Goal: Task Accomplishment & Management: Manage account settings

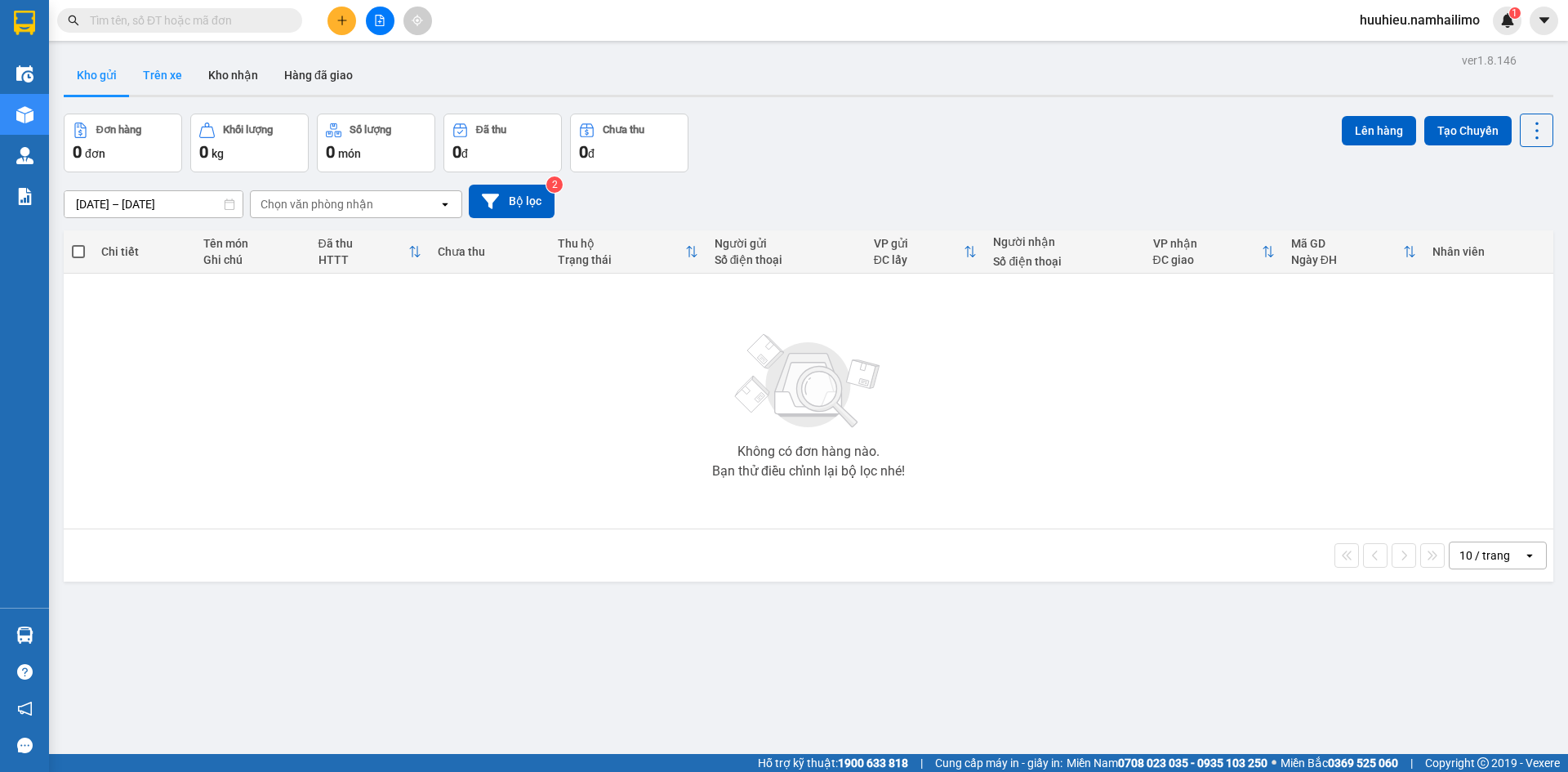
click at [175, 70] on button "Trên xe" at bounding box center [162, 74] width 66 height 39
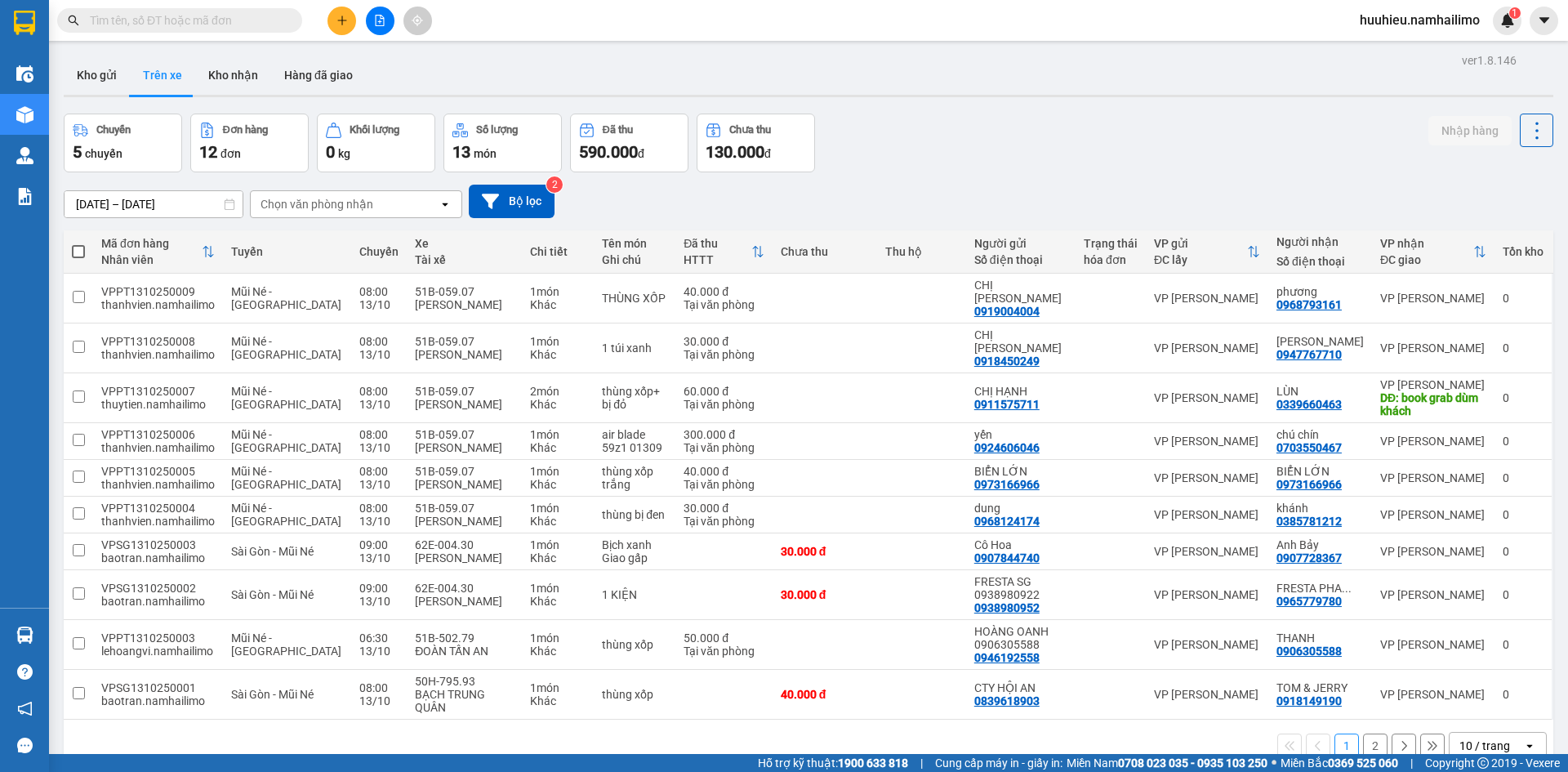
click at [329, 202] on div "Chọn văn phòng nhận" at bounding box center [317, 204] width 113 height 16
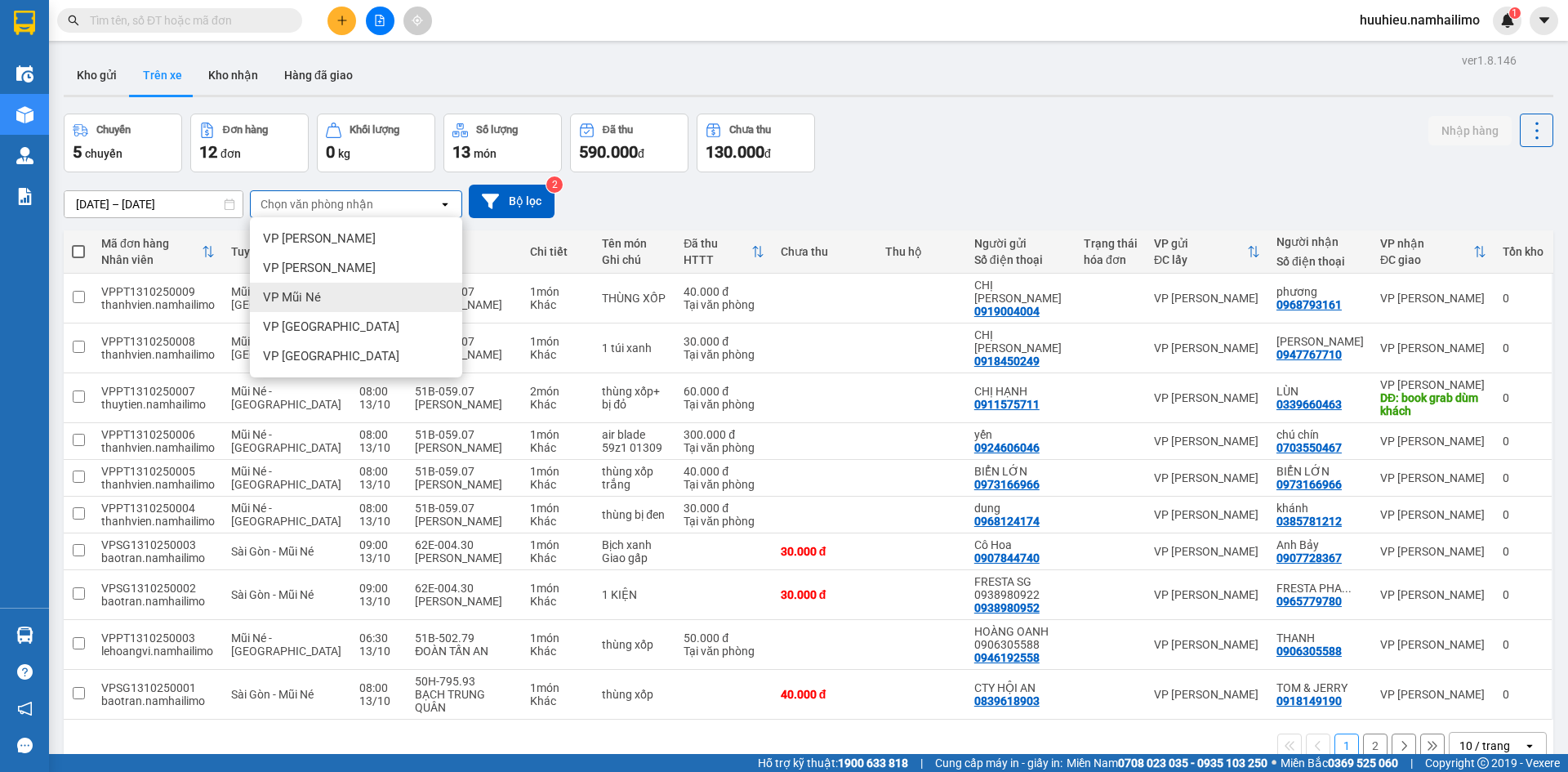
click at [329, 301] on div "VP Mũi Né" at bounding box center [356, 297] width 212 height 29
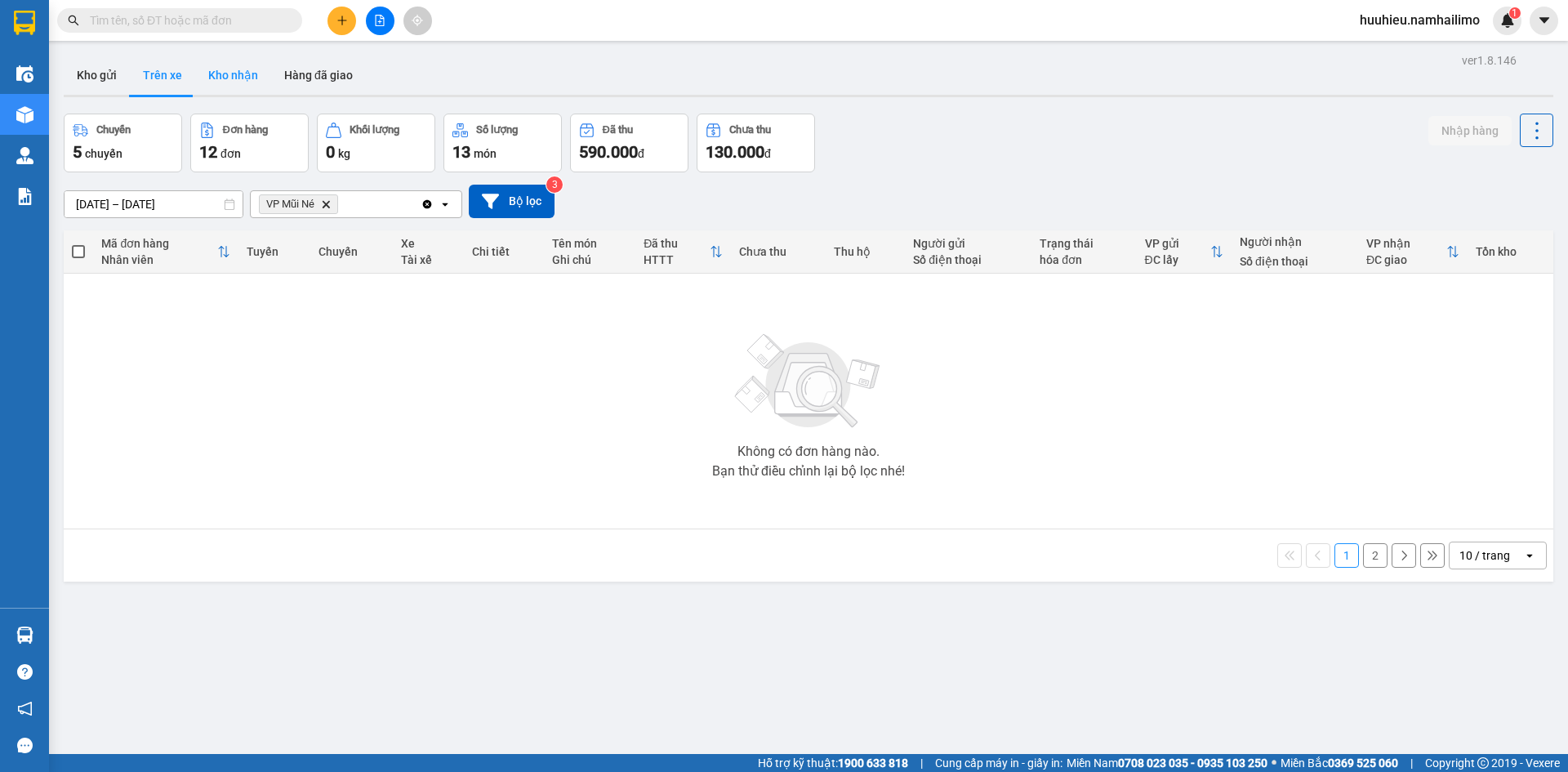
click at [240, 79] on button "Kho nhận" at bounding box center [233, 74] width 76 height 39
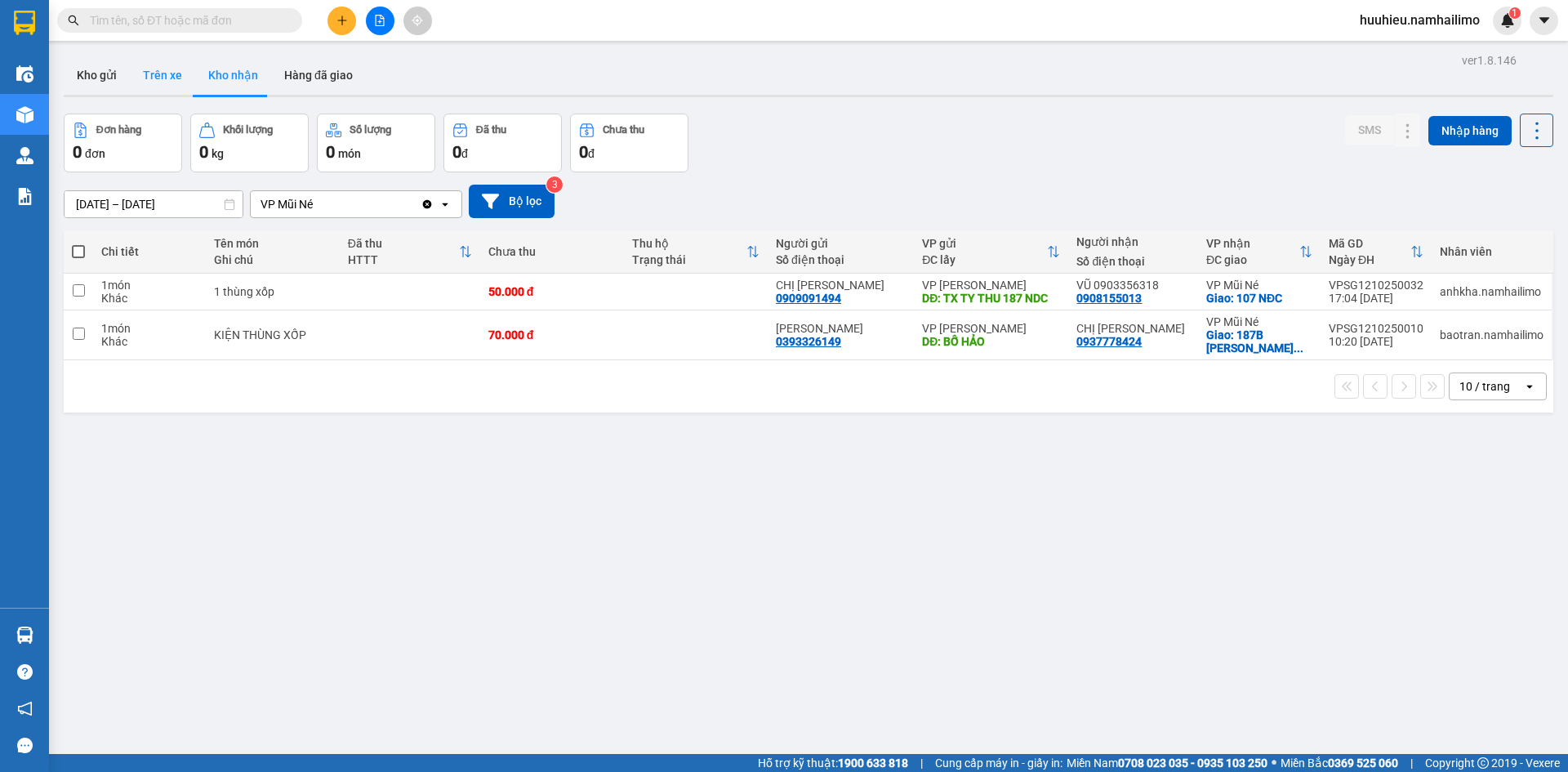
click at [171, 80] on button "Trên xe" at bounding box center [162, 74] width 66 height 39
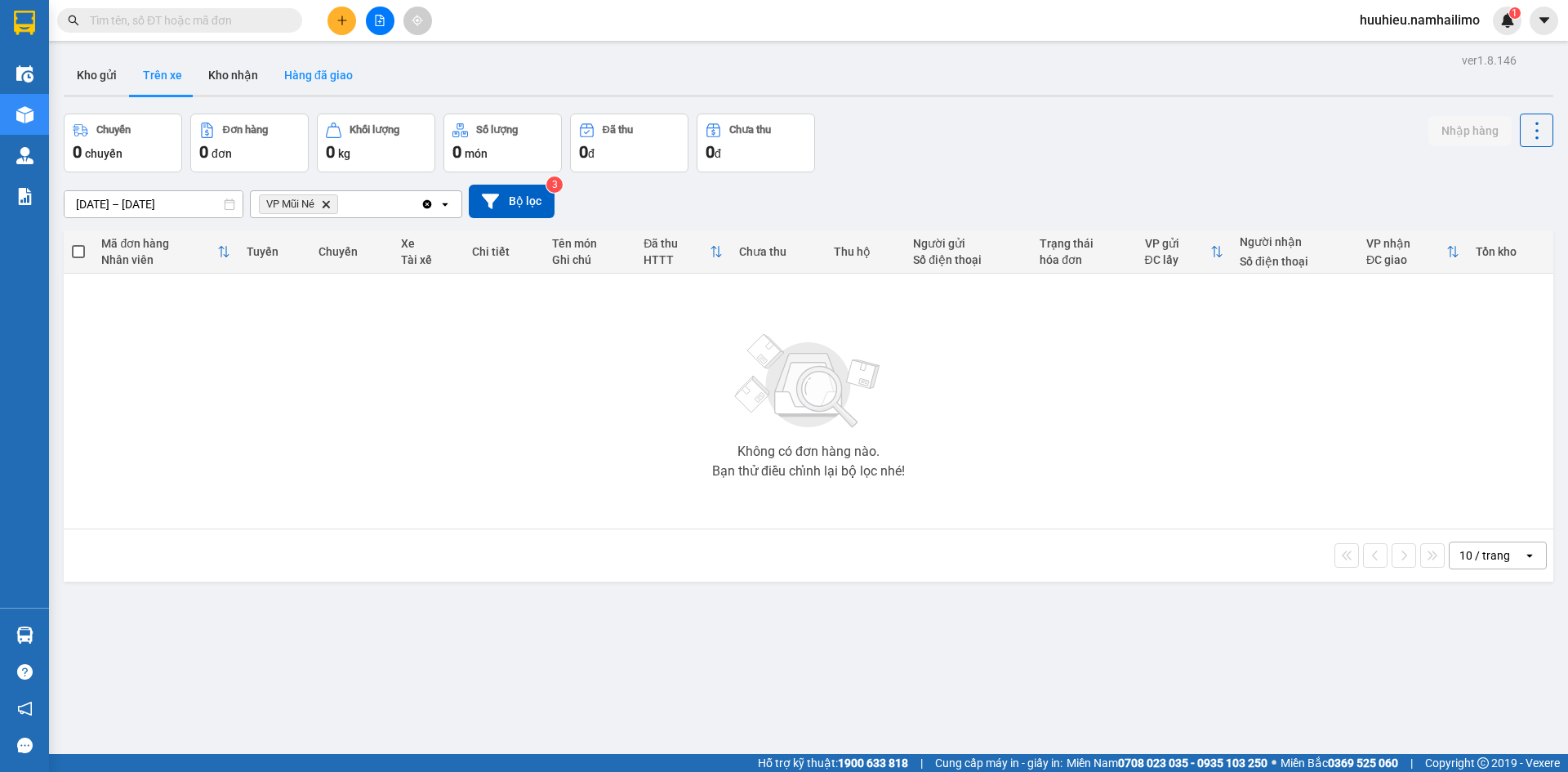
click at [321, 71] on button "Hàng đã giao" at bounding box center [319, 74] width 95 height 39
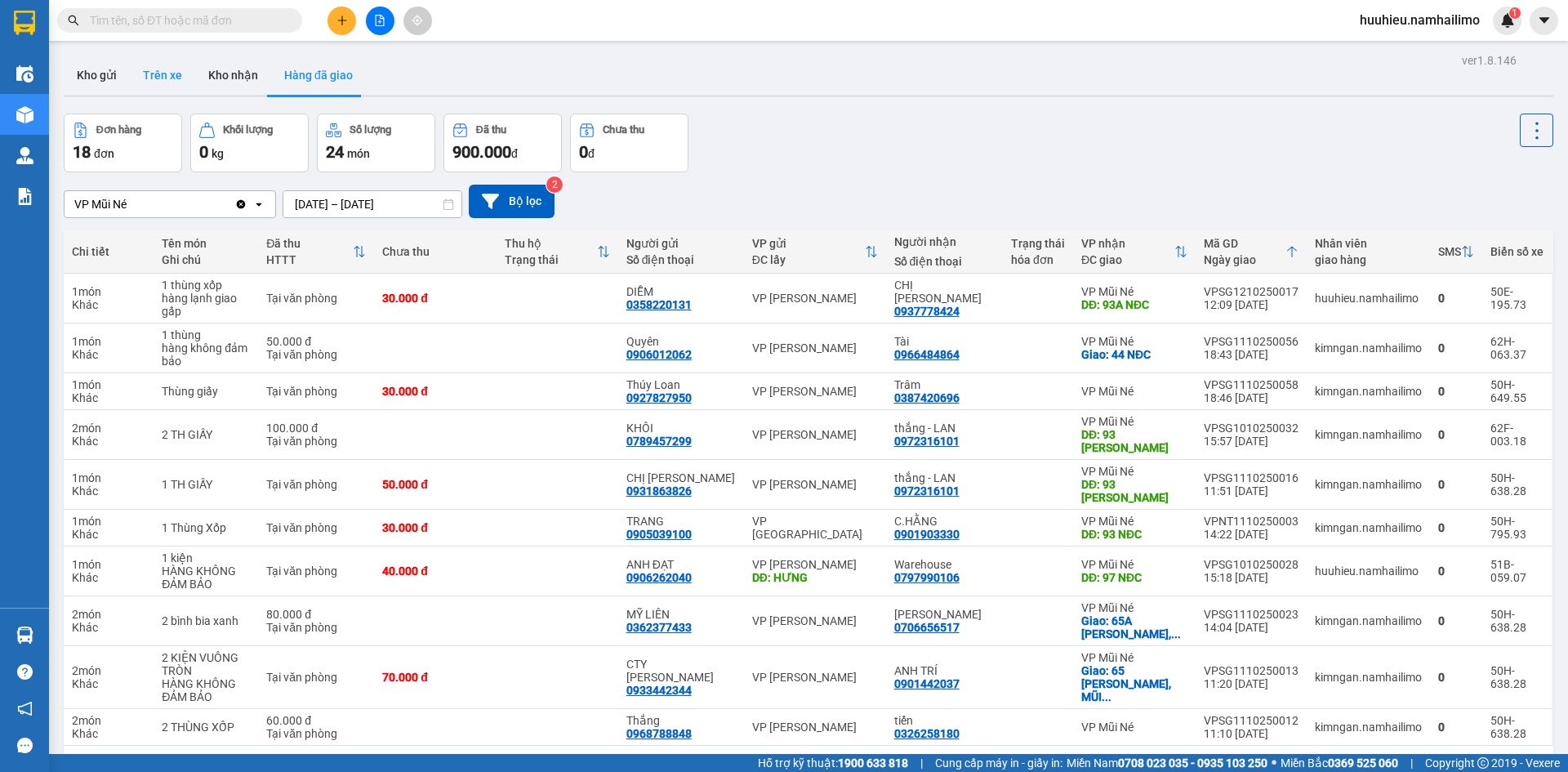
click at [170, 74] on button "Trên xe" at bounding box center [162, 74] width 66 height 39
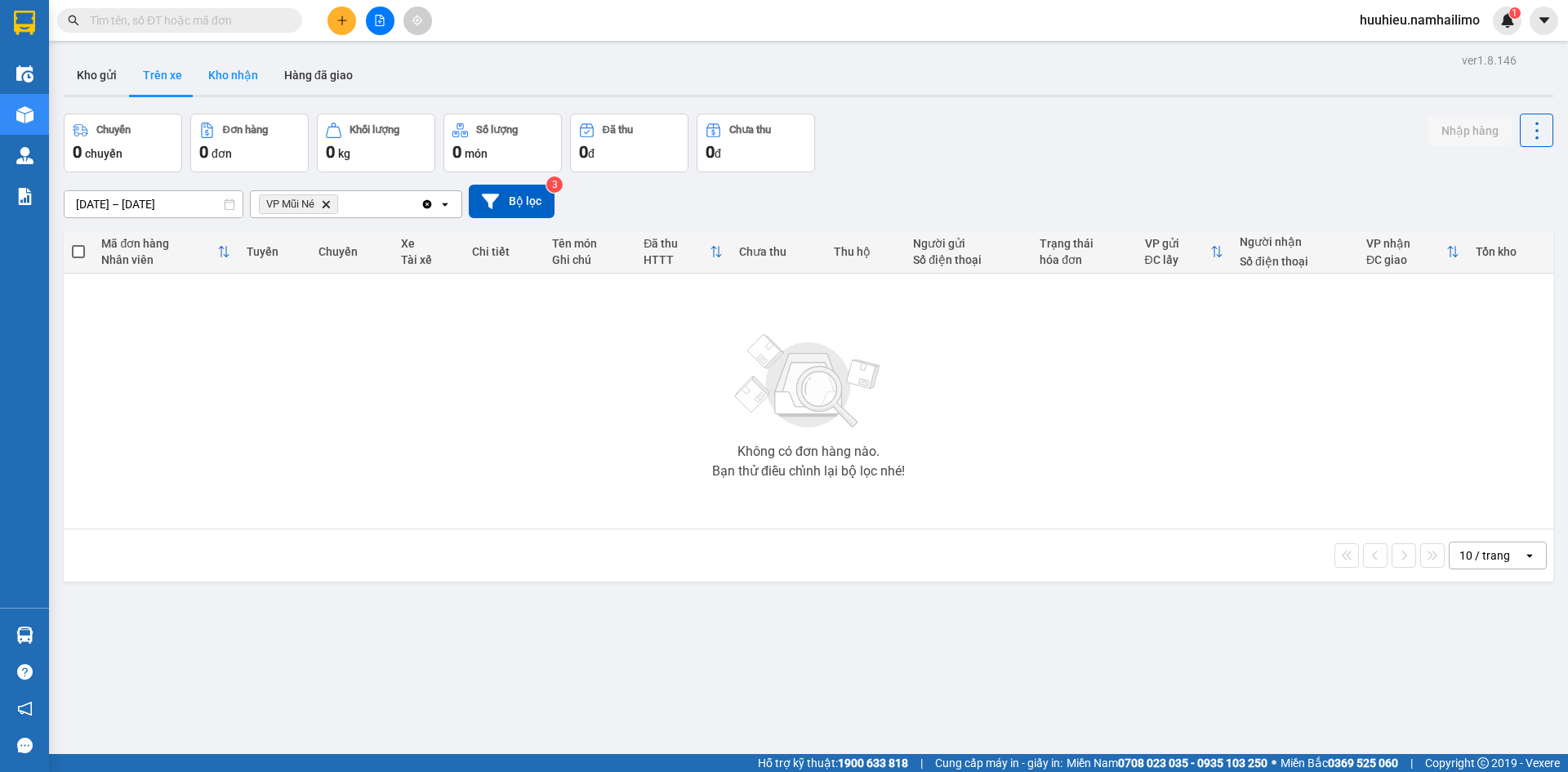
click at [231, 80] on button "Kho nhận" at bounding box center [233, 74] width 76 height 39
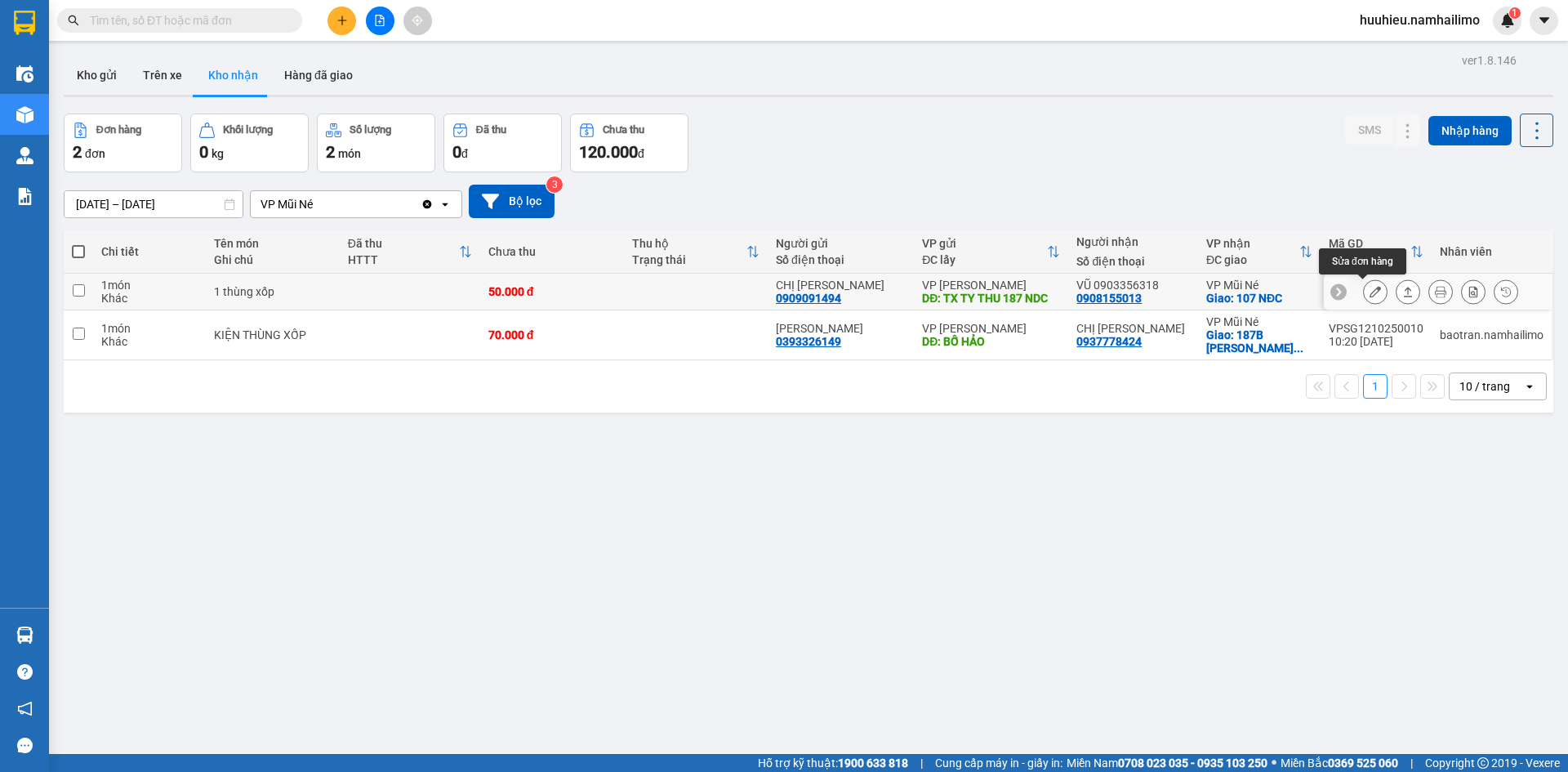
click at [1364, 294] on button at bounding box center [1375, 292] width 22 height 28
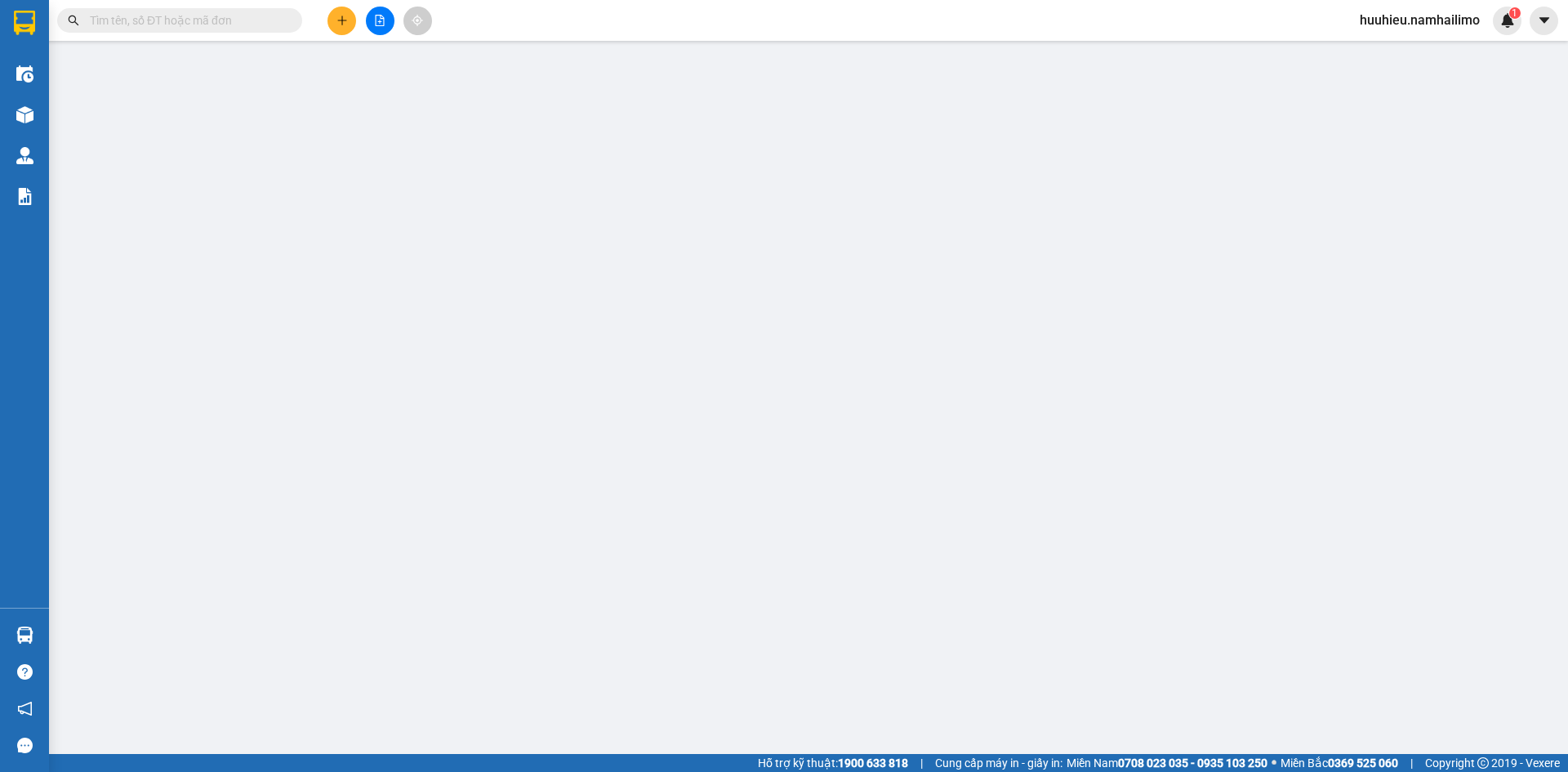
type input "0909091494"
type input "CHỊ [PERSON_NAME]"
type input "TX TY THU 187 NDC"
type input "0908155013"
type input "VŨ 0903356318"
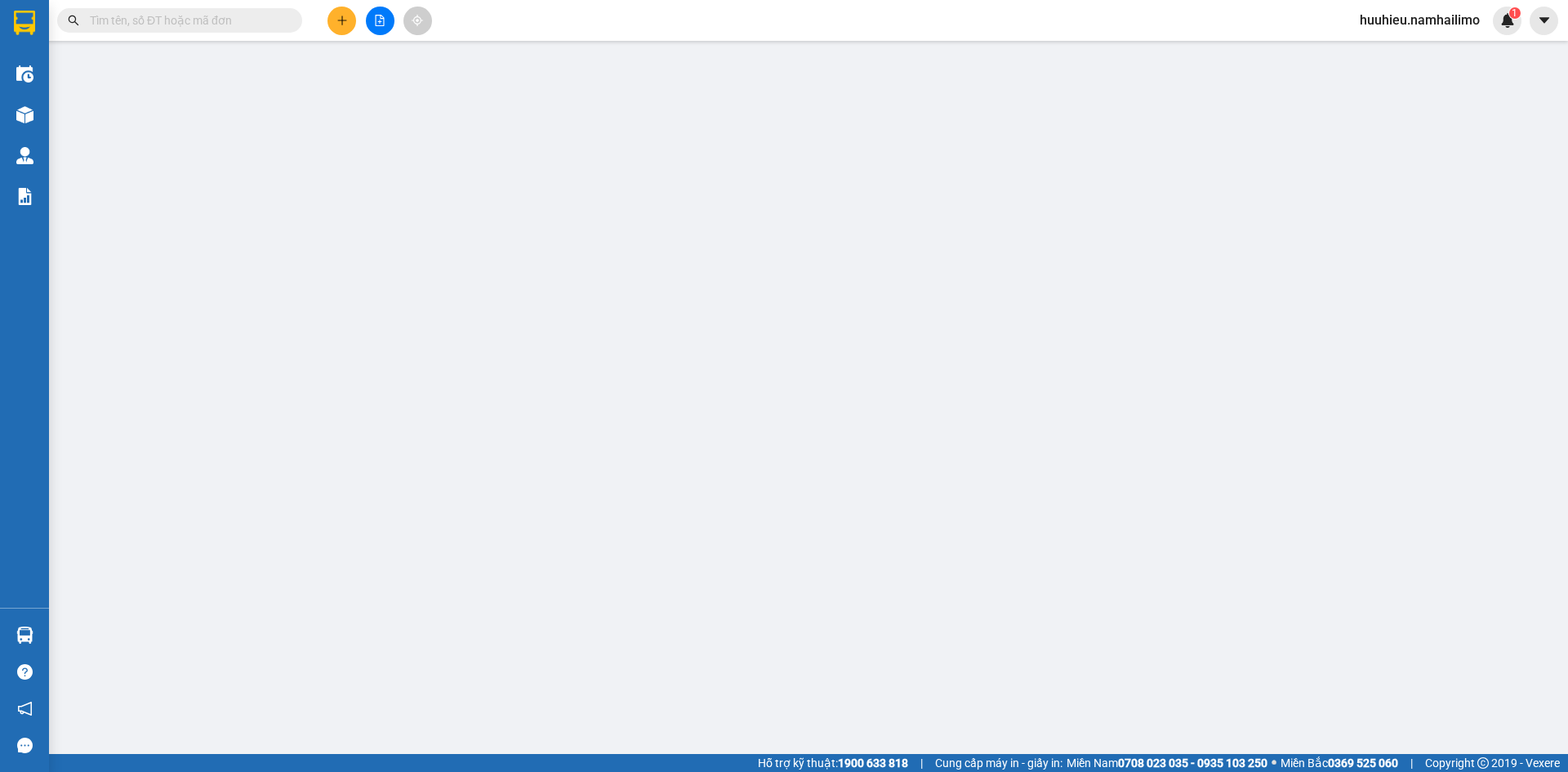
checkbox input "true"
type input "107 NĐC"
type input "50.000"
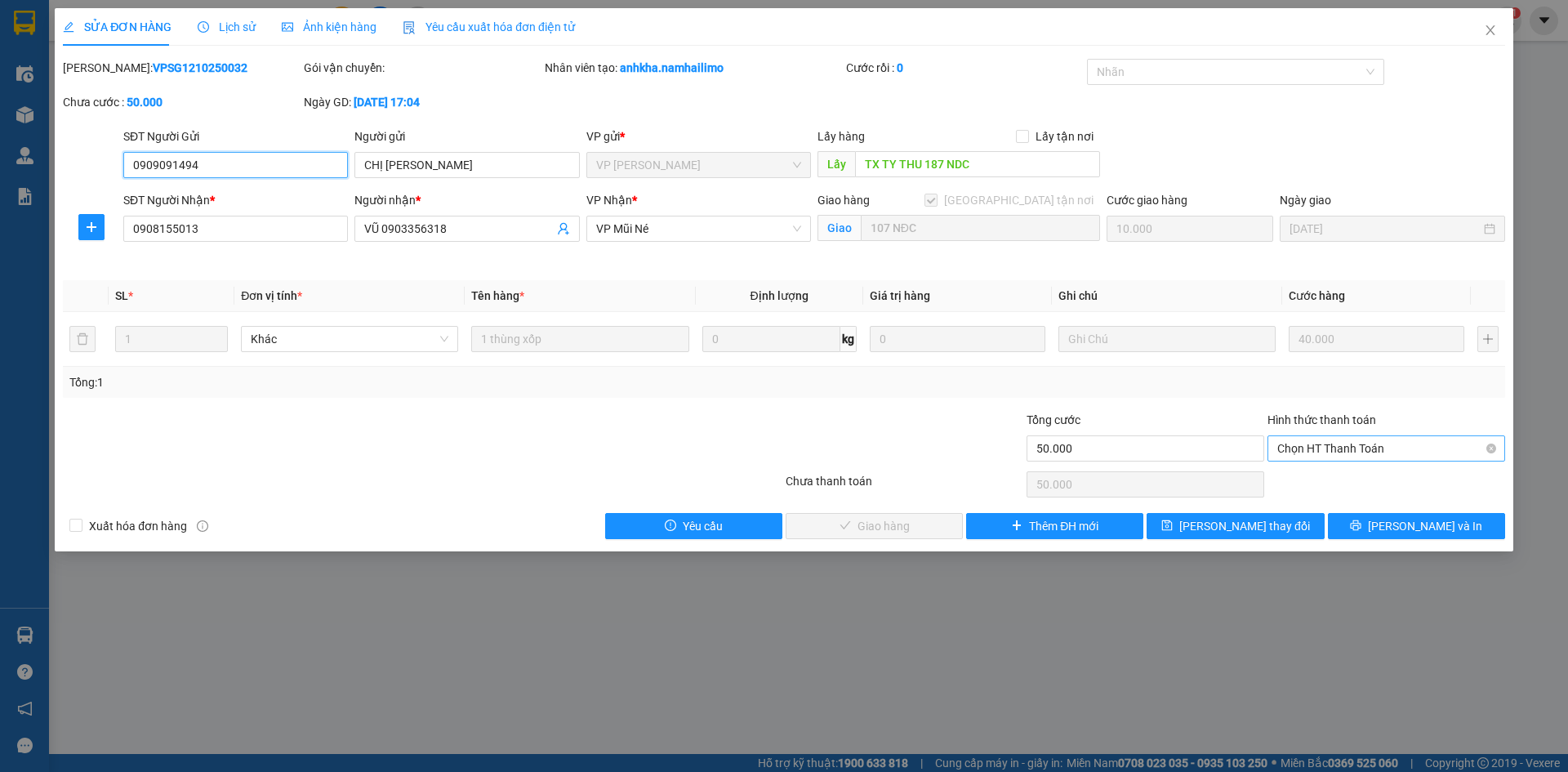
click at [1299, 440] on span "Chọn HT Thanh Toán" at bounding box center [1386, 448] width 218 height 24
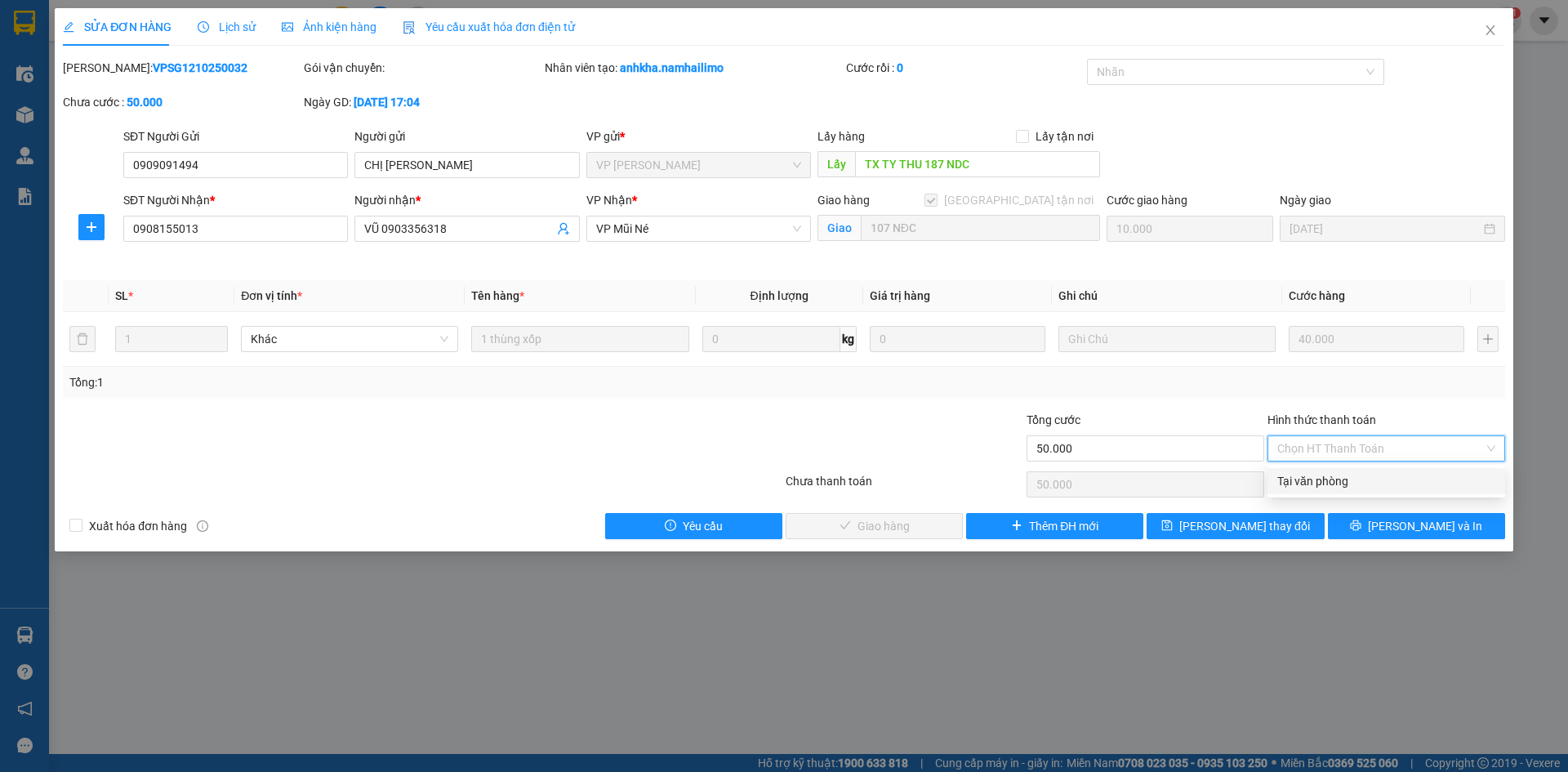
click at [1306, 475] on div "Tại văn phòng" at bounding box center [1386, 481] width 218 height 18
type input "0"
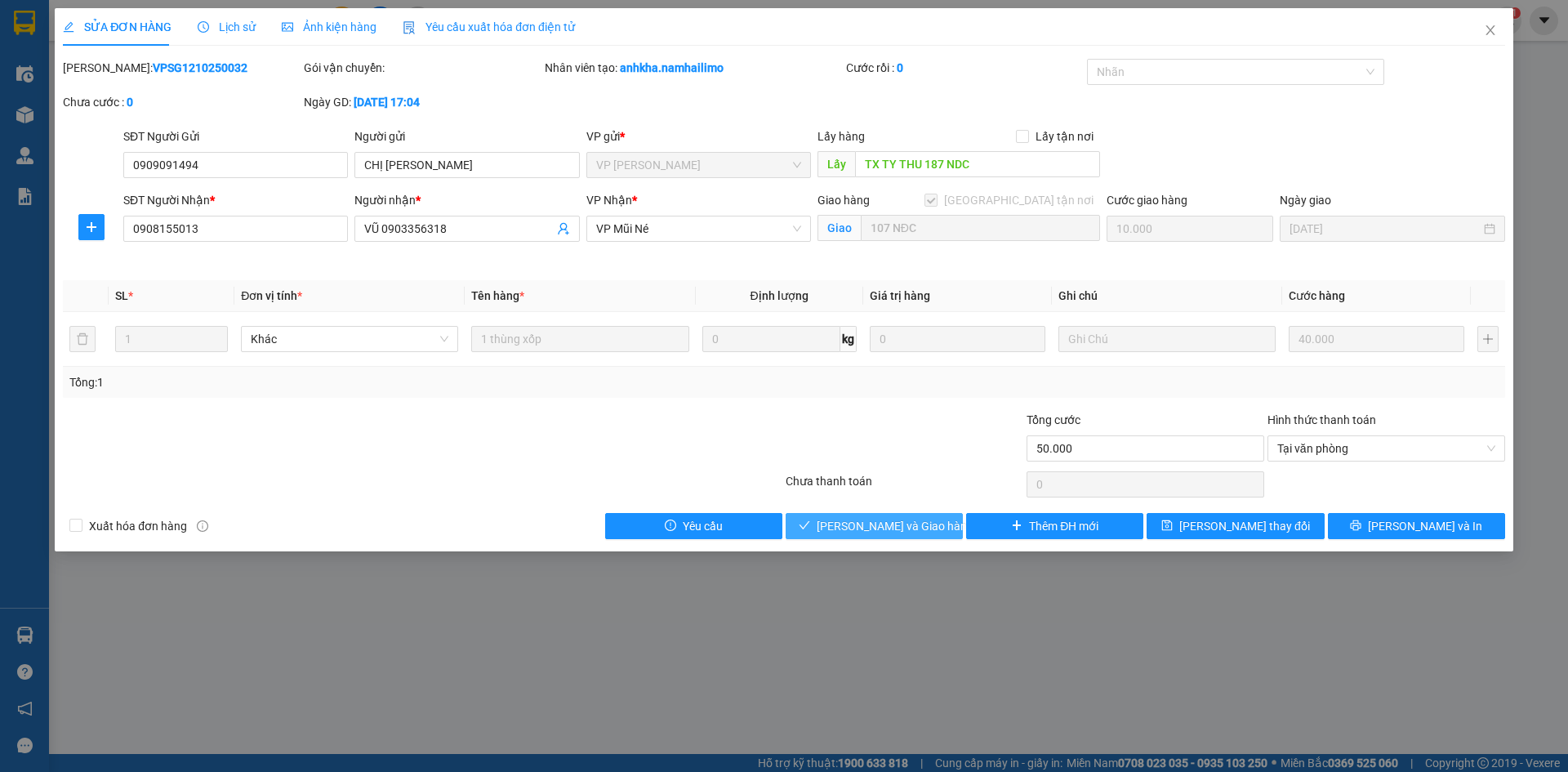
click at [905, 522] on span "[PERSON_NAME] và Giao hàng" at bounding box center [895, 526] width 157 height 18
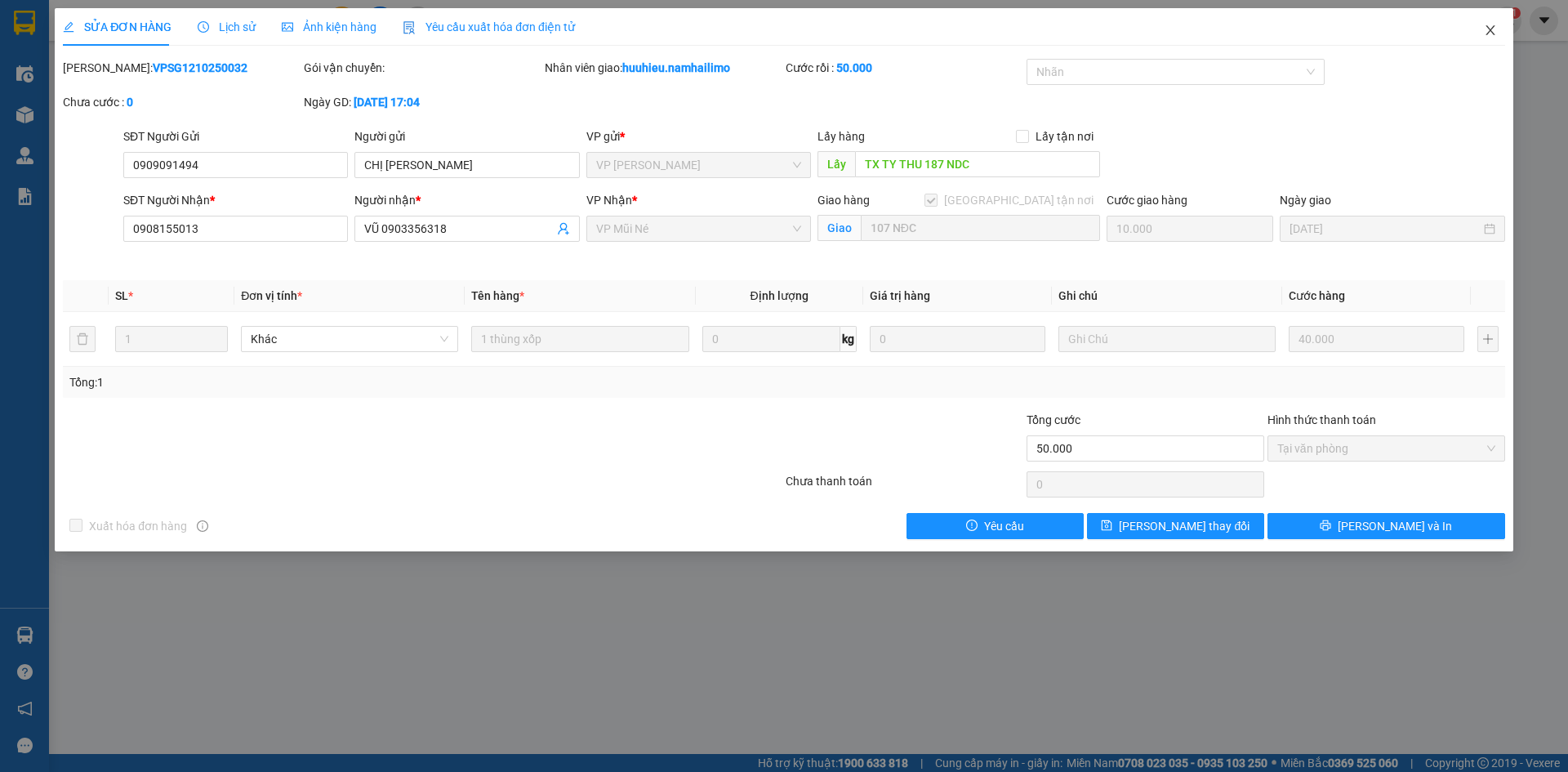
click at [1486, 34] on icon "close" at bounding box center [1490, 29] width 13 height 13
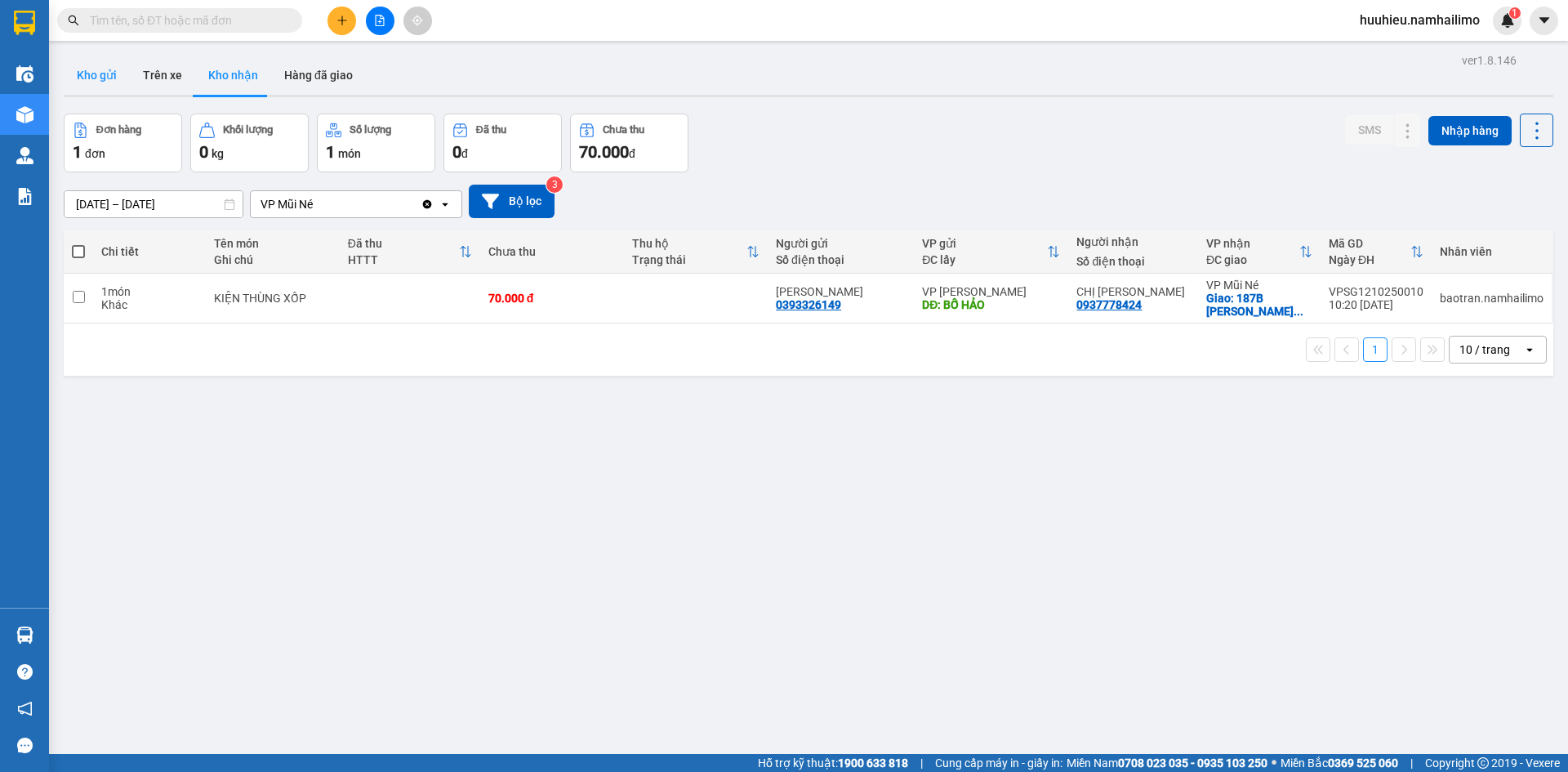
click at [94, 79] on button "Kho gửi" at bounding box center [97, 74] width 66 height 39
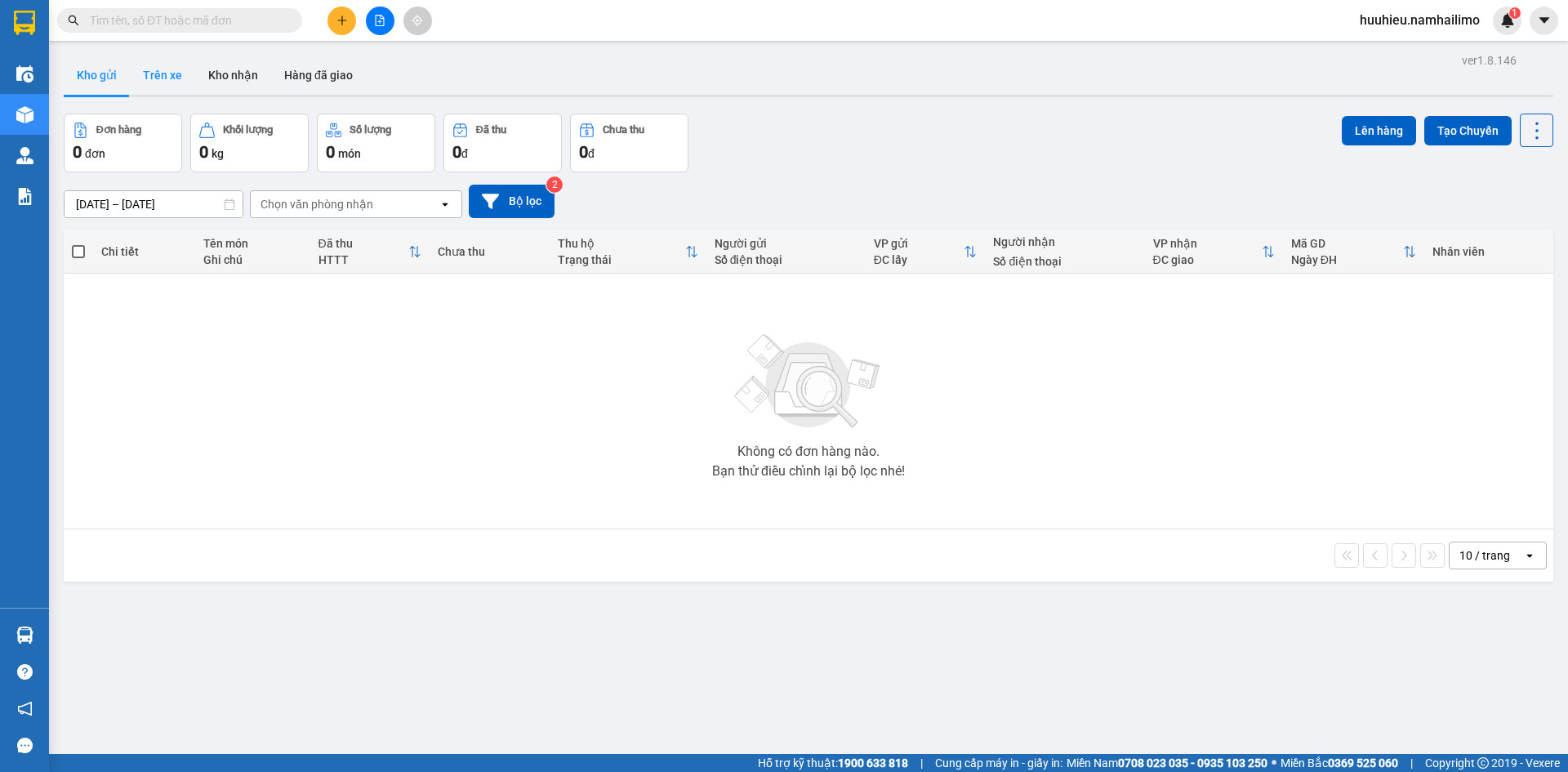
click at [154, 80] on button "Trên xe" at bounding box center [162, 74] width 66 height 39
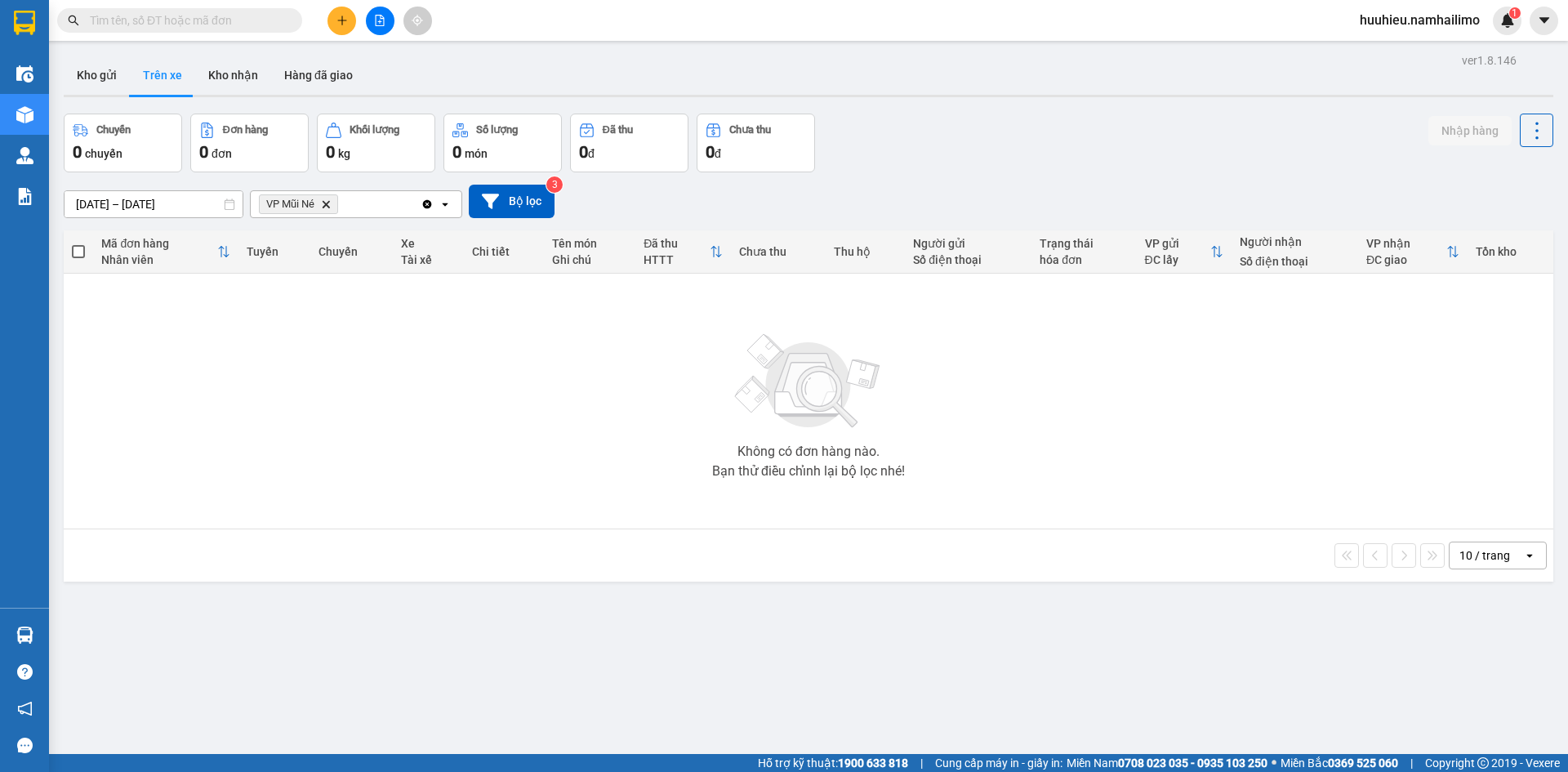
click at [327, 204] on icon "VP Mũi Né, close by backspace" at bounding box center [326, 204] width 8 height 8
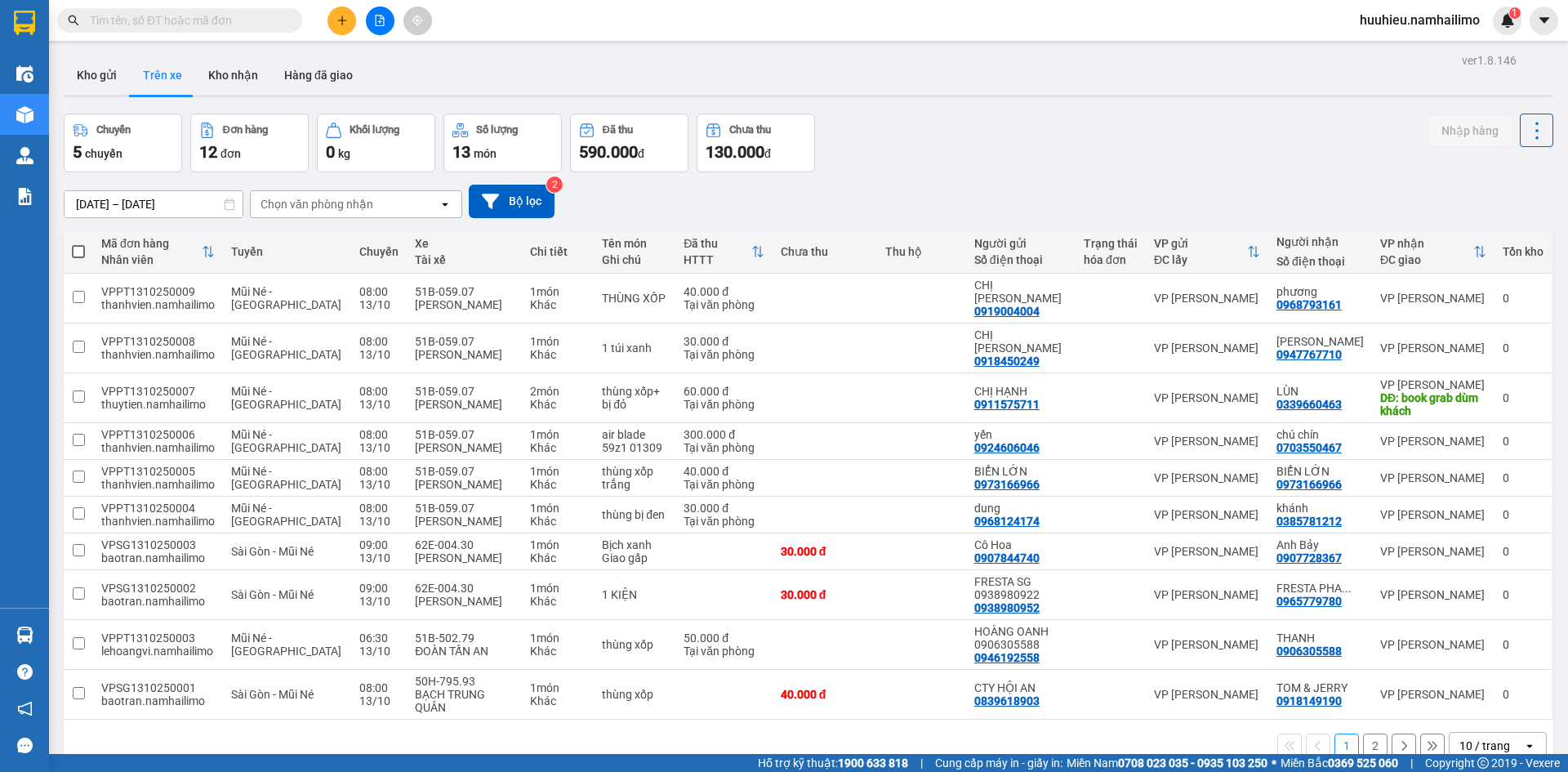
click at [327, 204] on div "Chọn văn phòng nhận" at bounding box center [317, 204] width 113 height 16
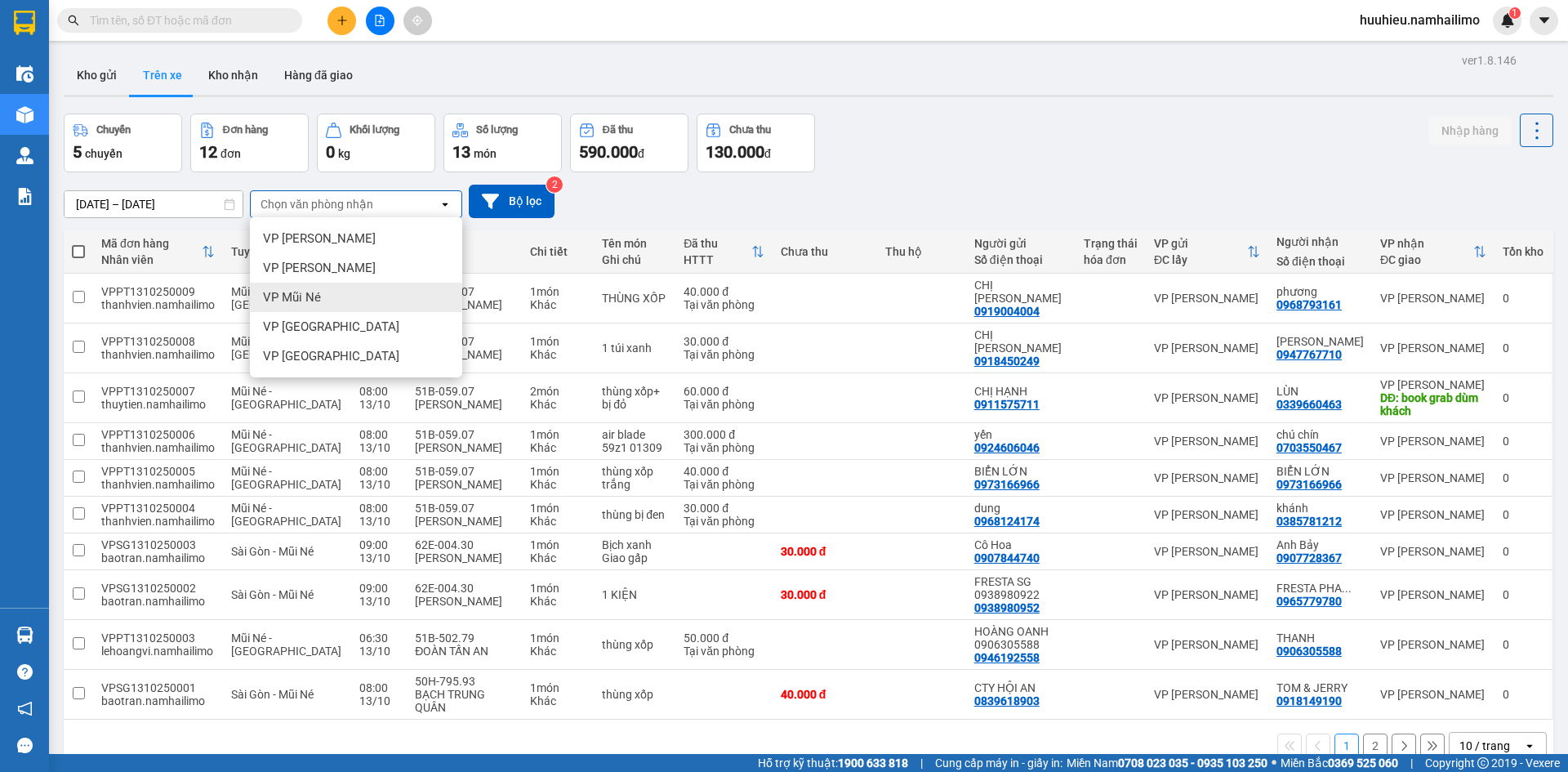
click at [313, 289] on span "VP Mũi Né" at bounding box center [292, 297] width 58 height 16
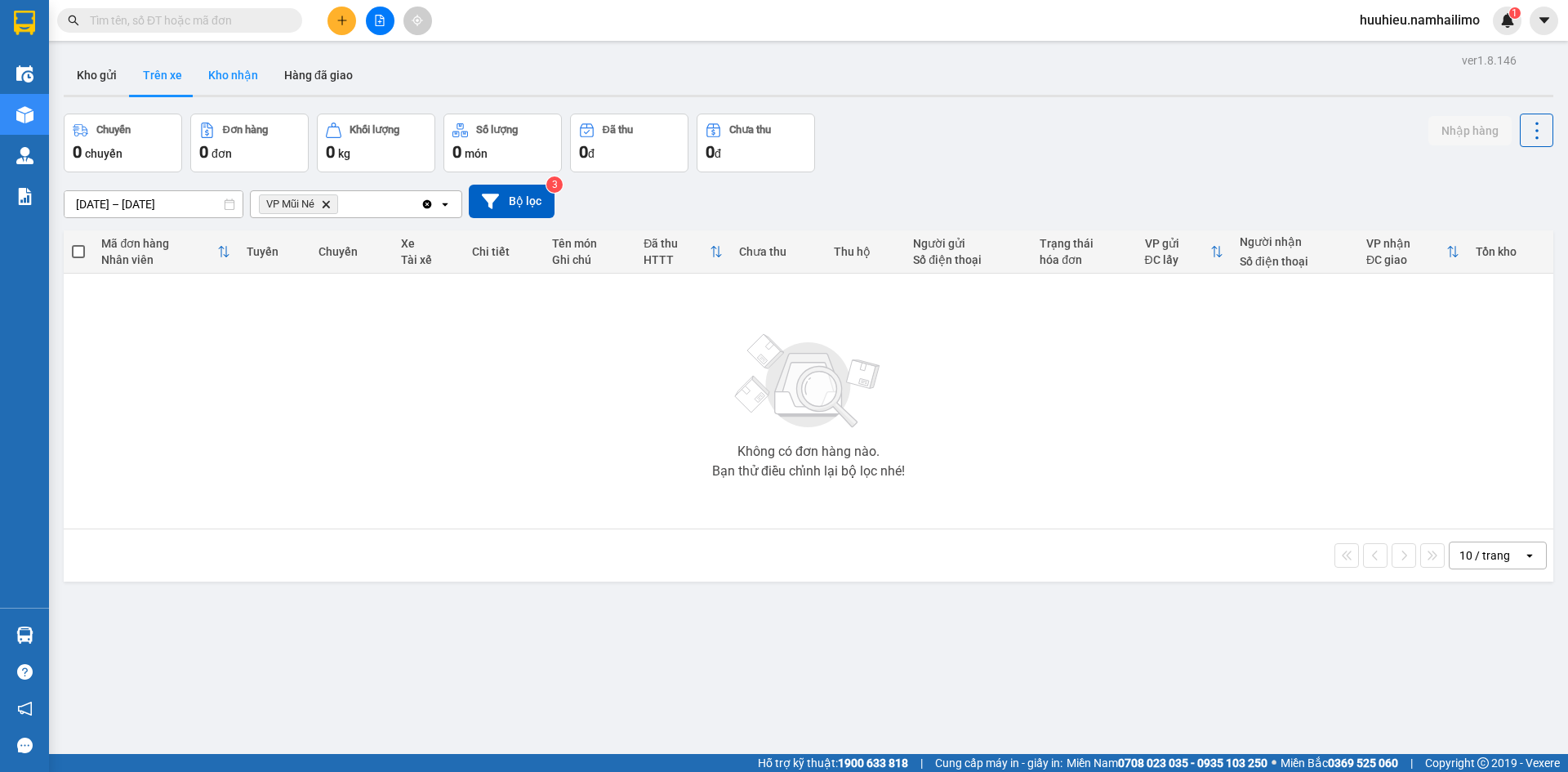
click at [230, 81] on button "Kho nhận" at bounding box center [233, 74] width 76 height 39
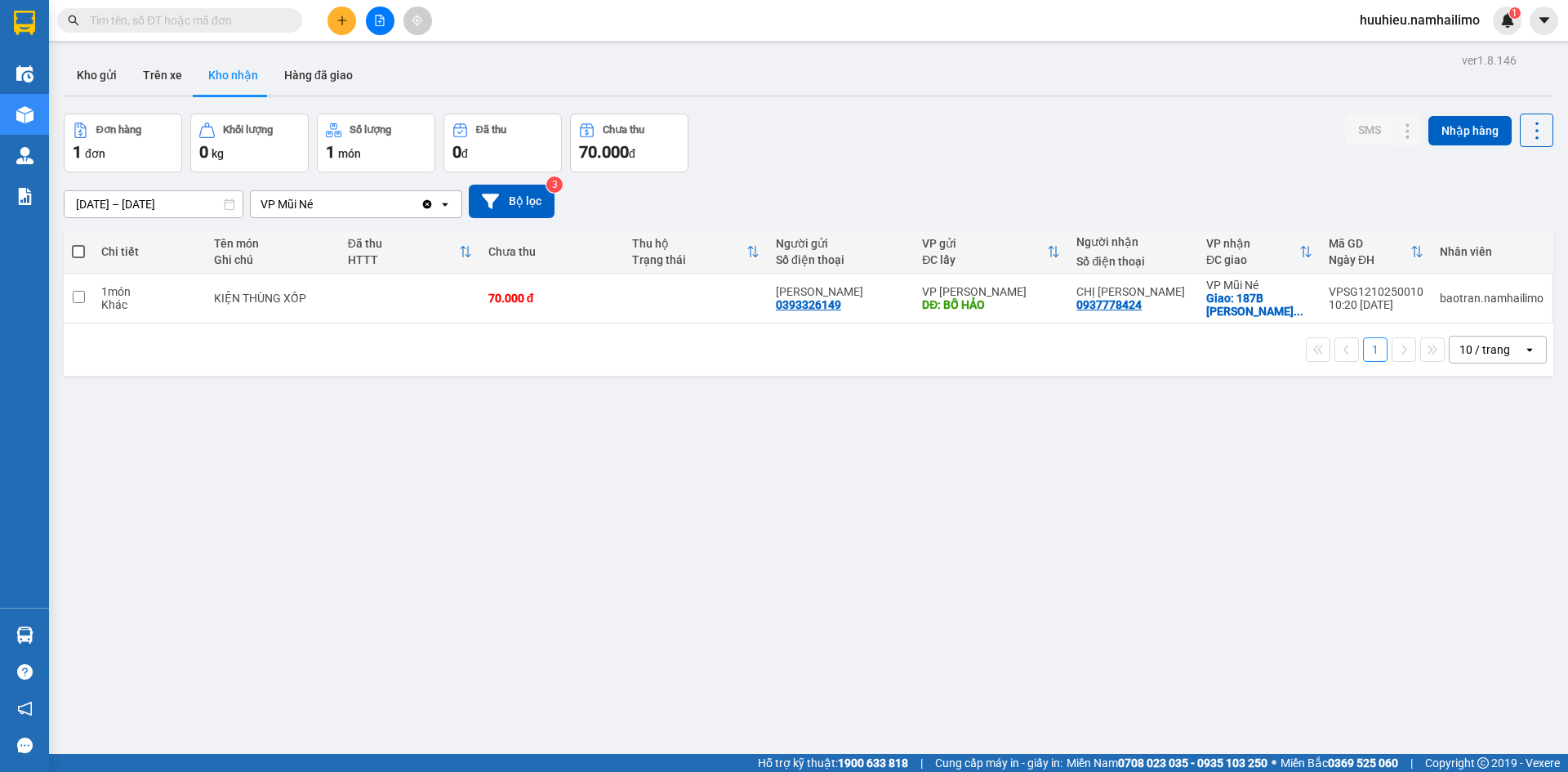
click at [99, 210] on input "[DATE] – [DATE]" at bounding box center [154, 204] width 178 height 26
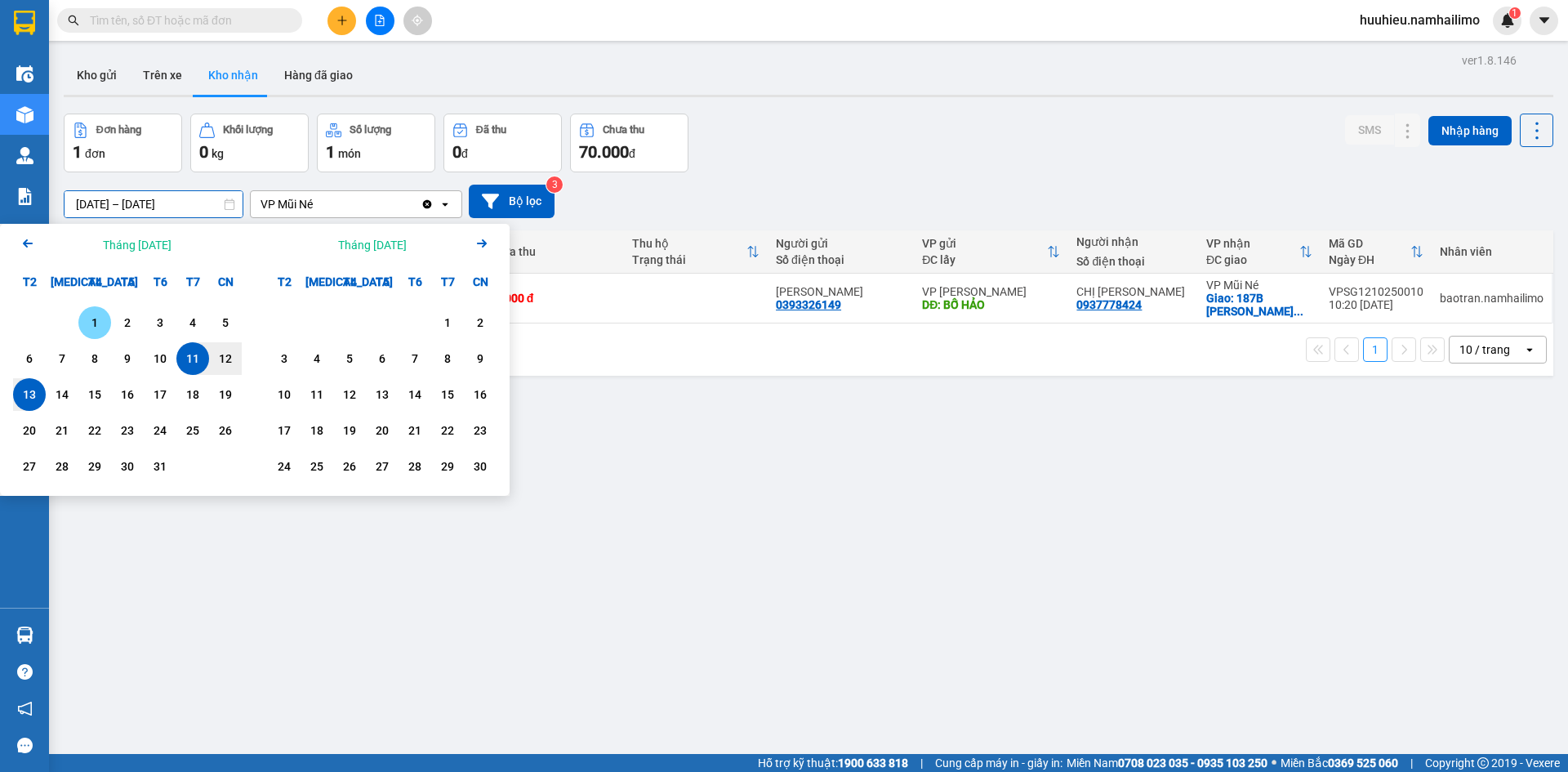
click at [95, 318] on div "1" at bounding box center [94, 322] width 22 height 20
click at [187, 204] on input "[DATE] – / /" at bounding box center [154, 204] width 178 height 26
click at [33, 388] on div "13" at bounding box center [29, 394] width 22 height 20
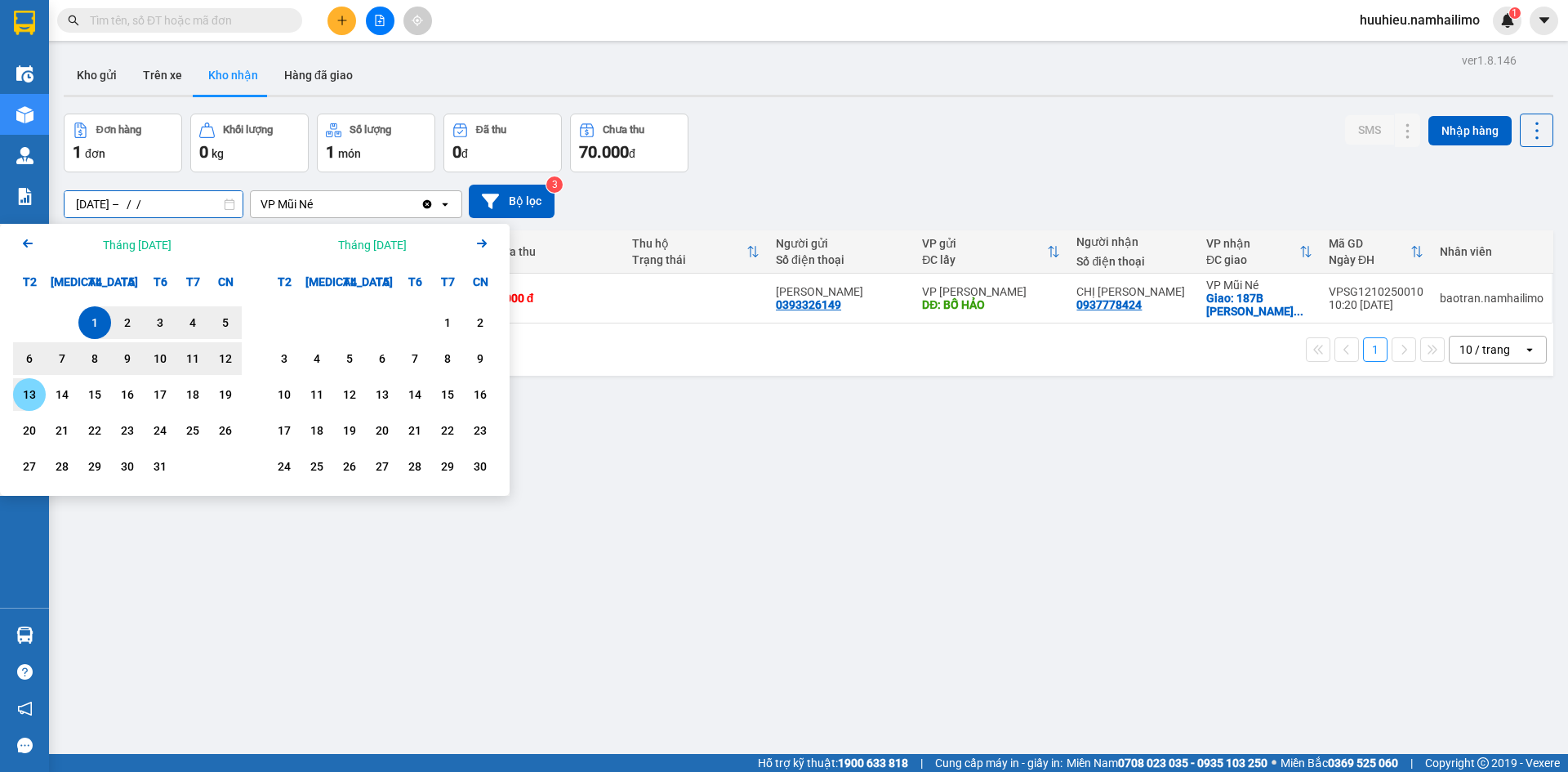
type input "[DATE] – [DATE]"
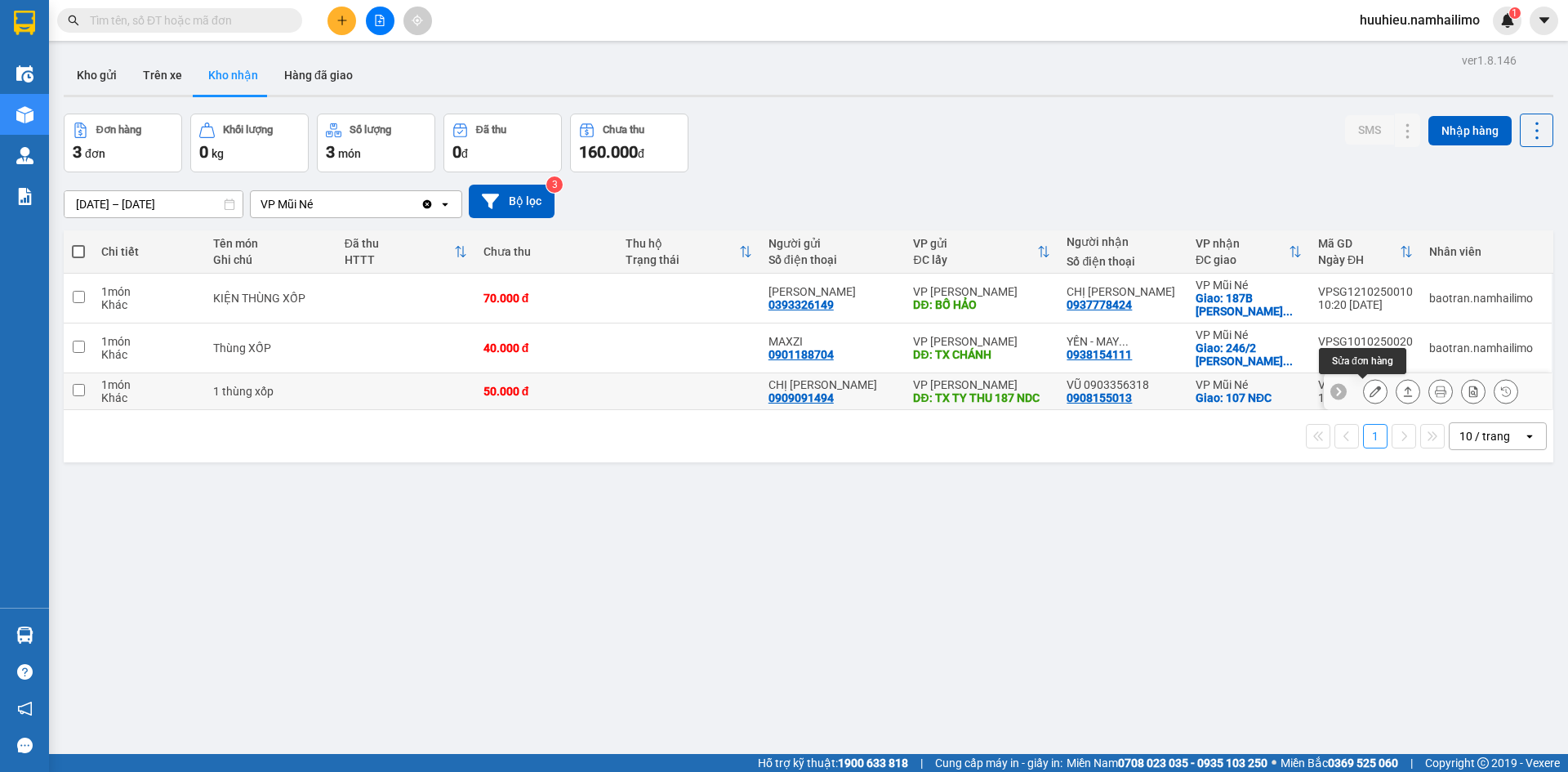
click at [1369, 391] on icon at bounding box center [1375, 390] width 11 height 11
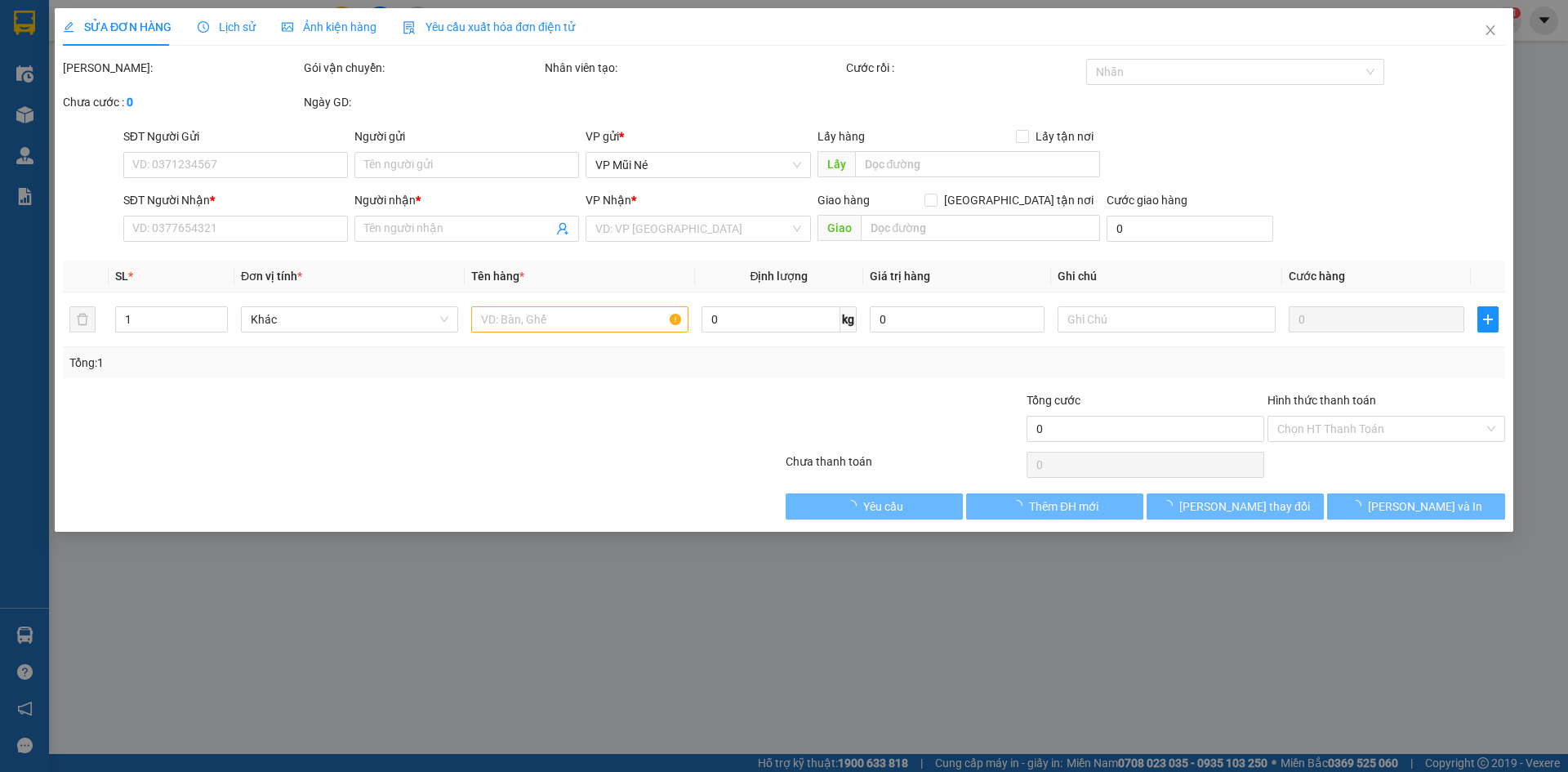
type input "0909091494"
type input "CHỊ [PERSON_NAME]"
type input "TX TY THU 187 NDC"
type input "0908155013"
type input "VŨ 0903356318"
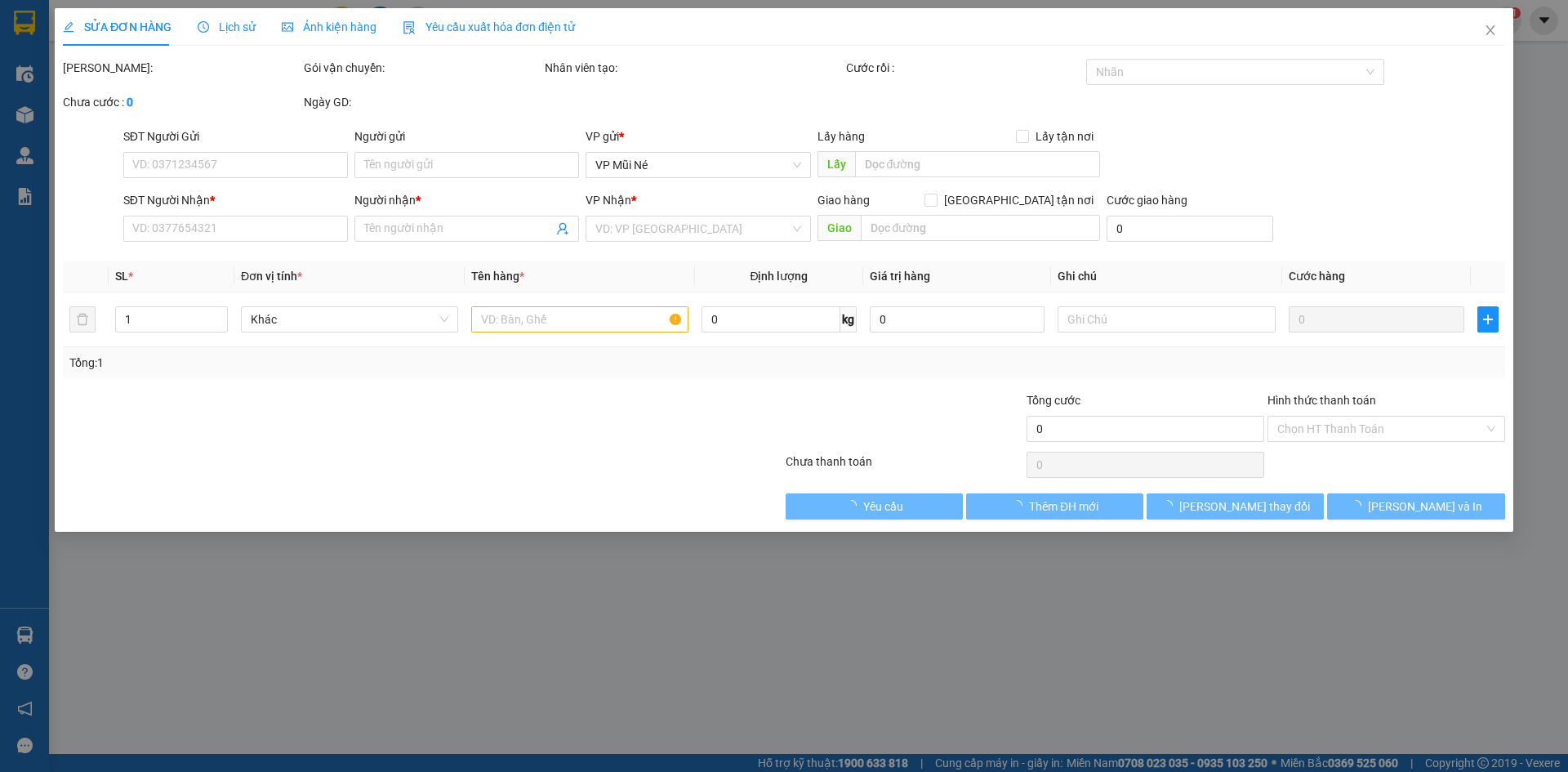
checkbox input "true"
type input "107 NĐC"
type input "50.000"
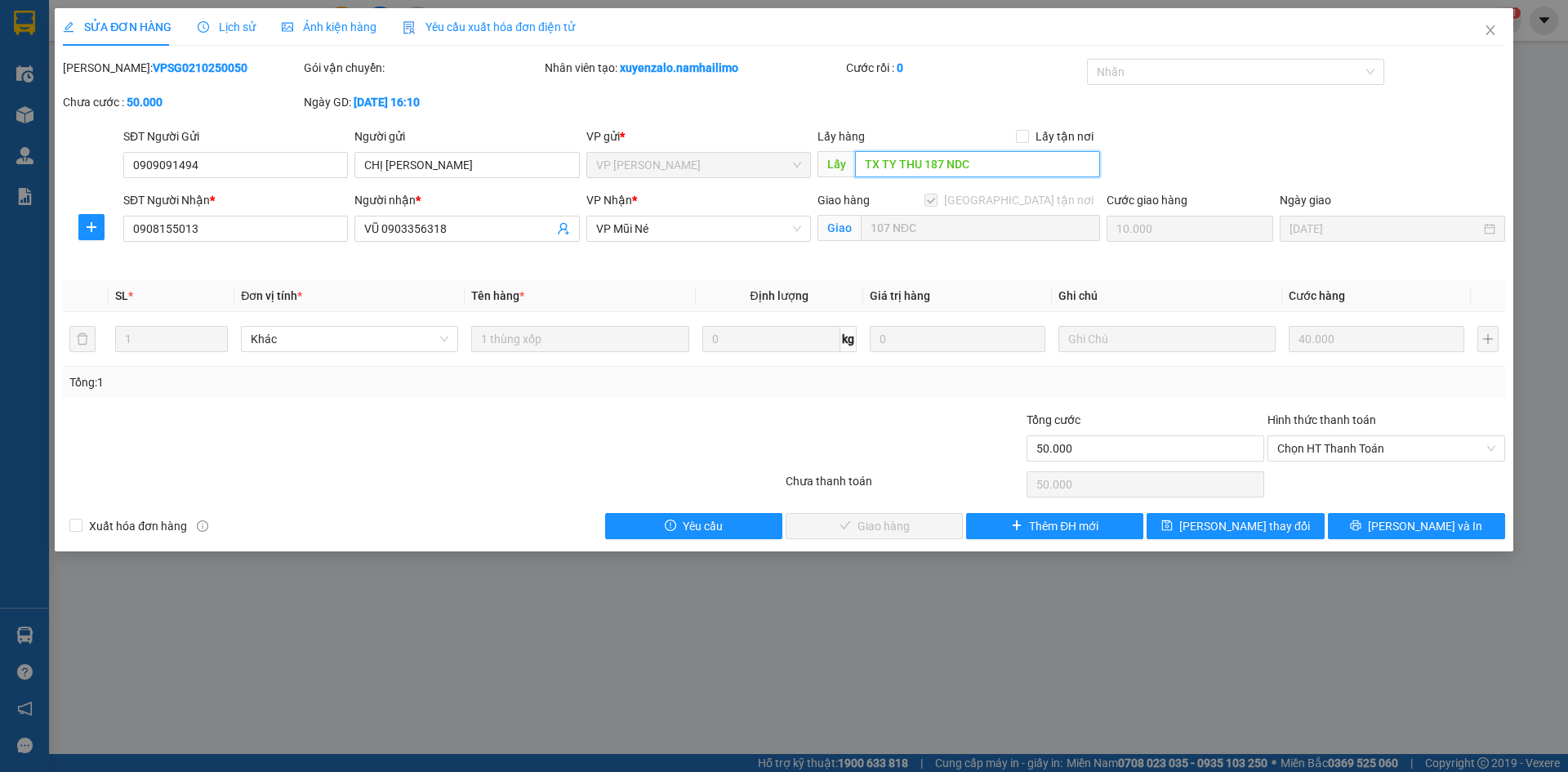
click at [972, 169] on input "TX TY THU 187 NDC" at bounding box center [977, 164] width 245 height 26
click at [971, 169] on input "TX TY THU 187 NDC" at bounding box center [977, 164] width 245 height 26
click at [972, 161] on input "TX TY THU 187 NDC" at bounding box center [977, 164] width 245 height 26
click at [990, 165] on input "TX TY THU 187 NDC" at bounding box center [977, 164] width 245 height 26
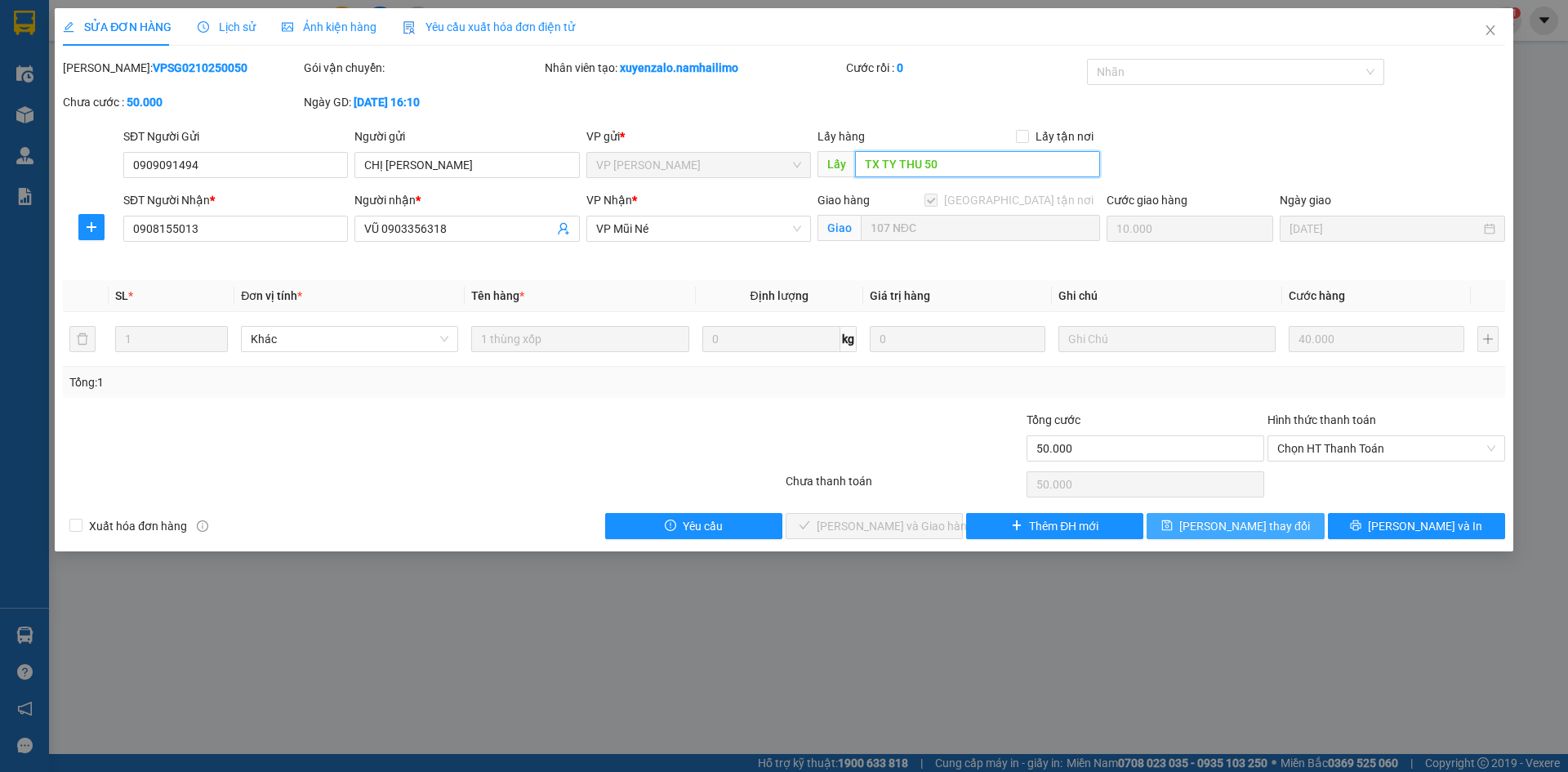
type input "TX TY THU 50"
click at [1231, 522] on span "[PERSON_NAME] thay đổi" at bounding box center [1244, 526] width 130 height 18
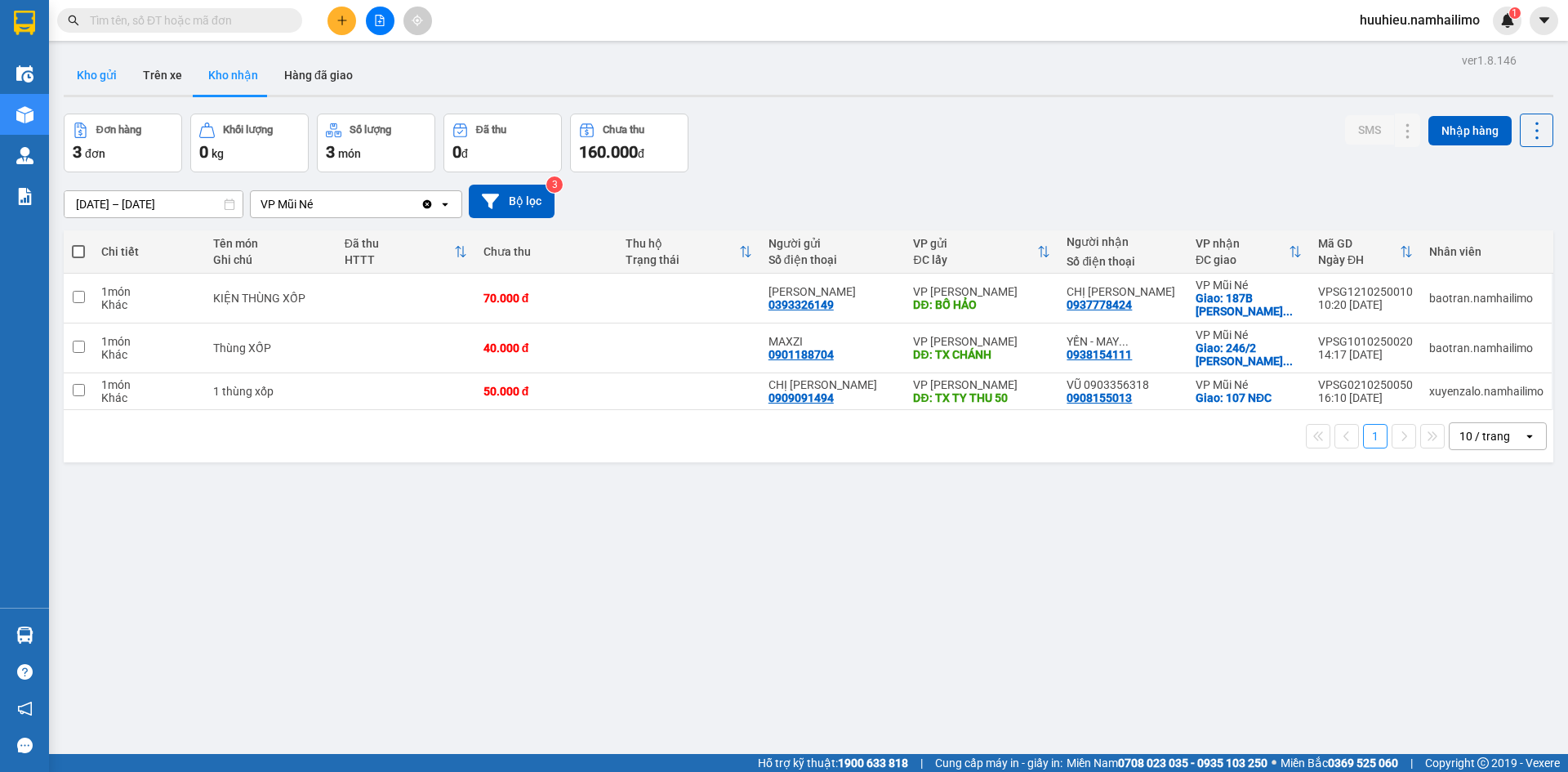
click at [98, 78] on button "Kho gửi" at bounding box center [97, 74] width 66 height 39
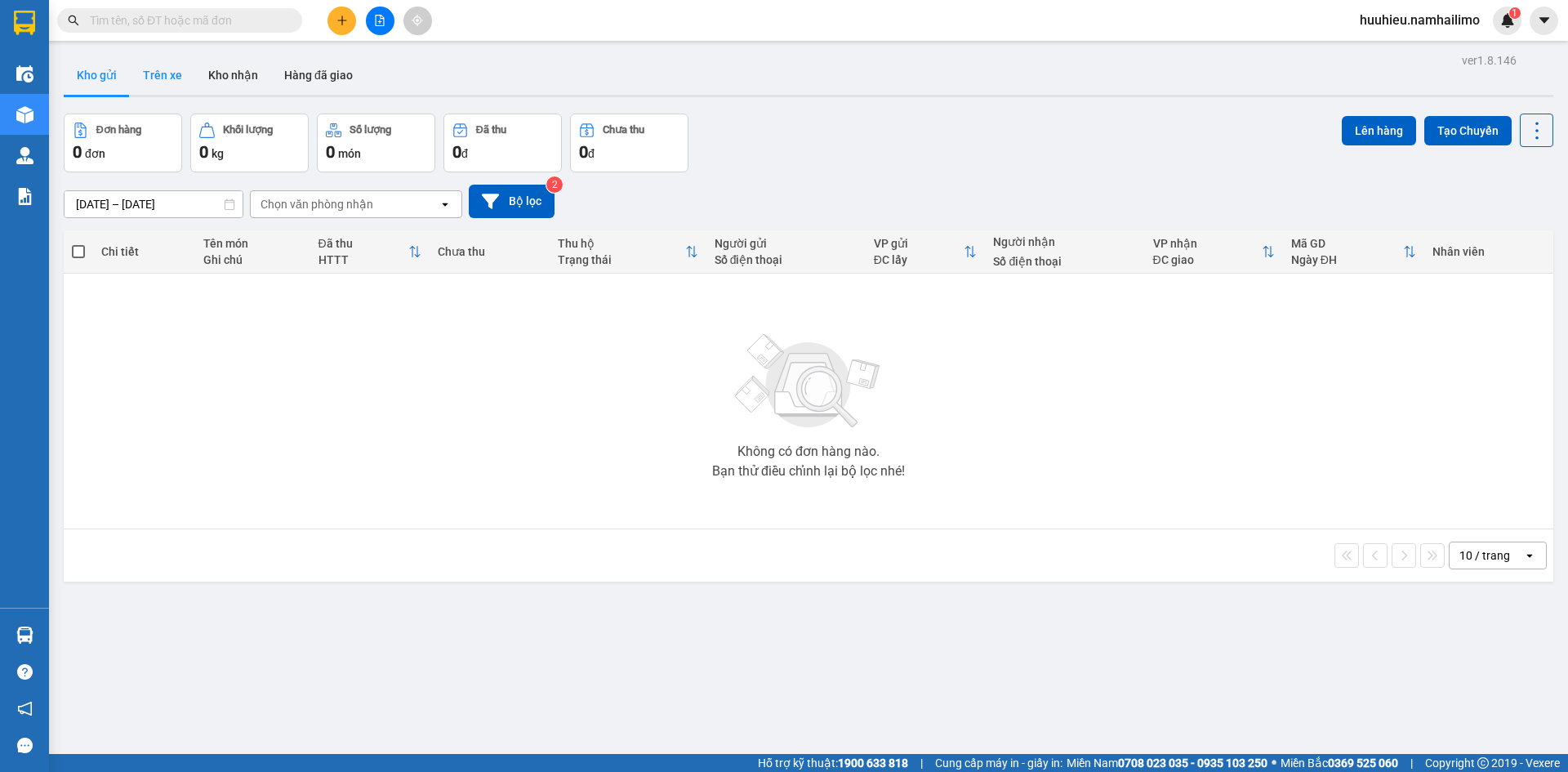
click at [167, 78] on button "Trên xe" at bounding box center [162, 74] width 66 height 39
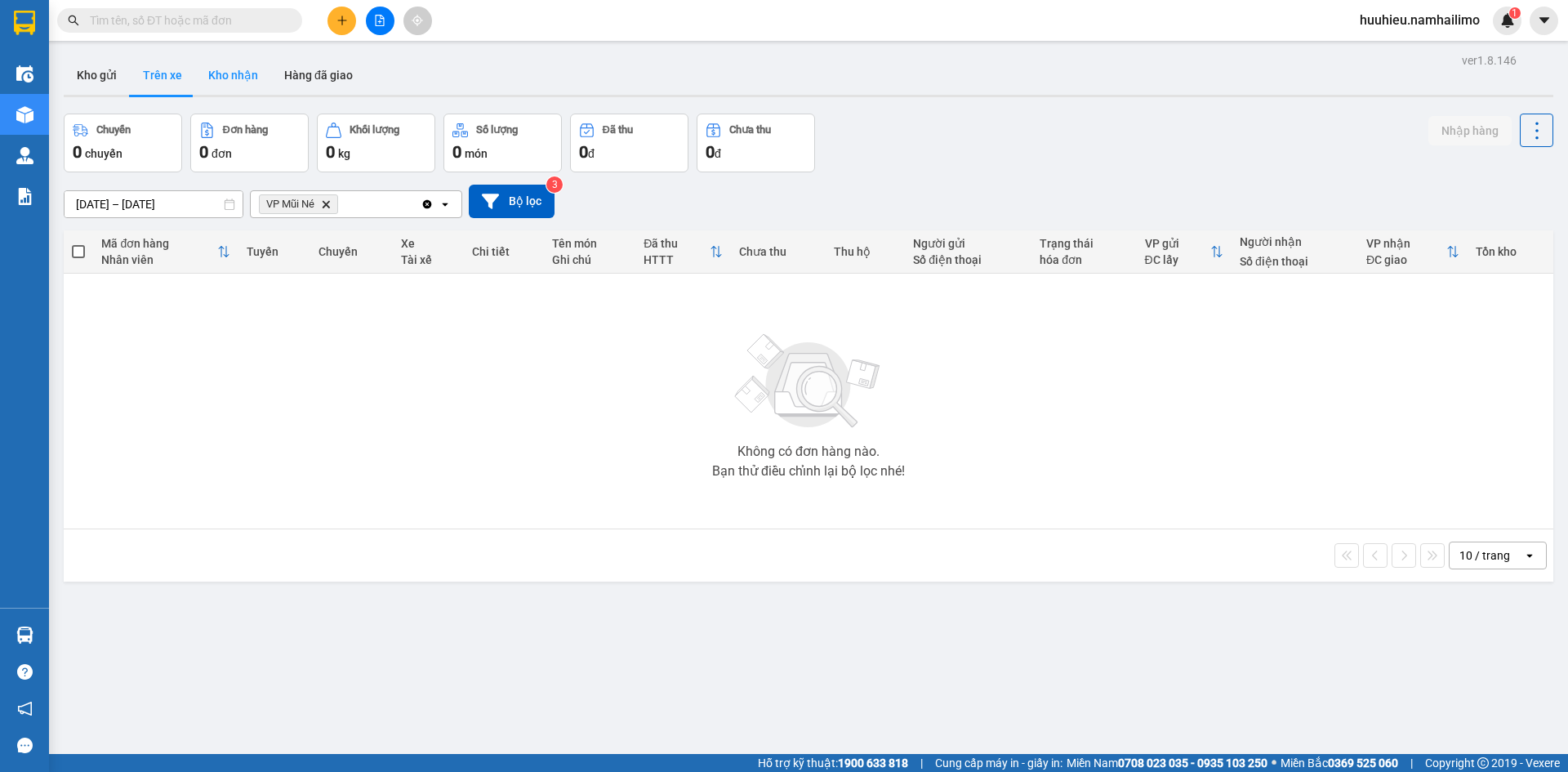
click at [243, 81] on button "Kho nhận" at bounding box center [233, 74] width 76 height 39
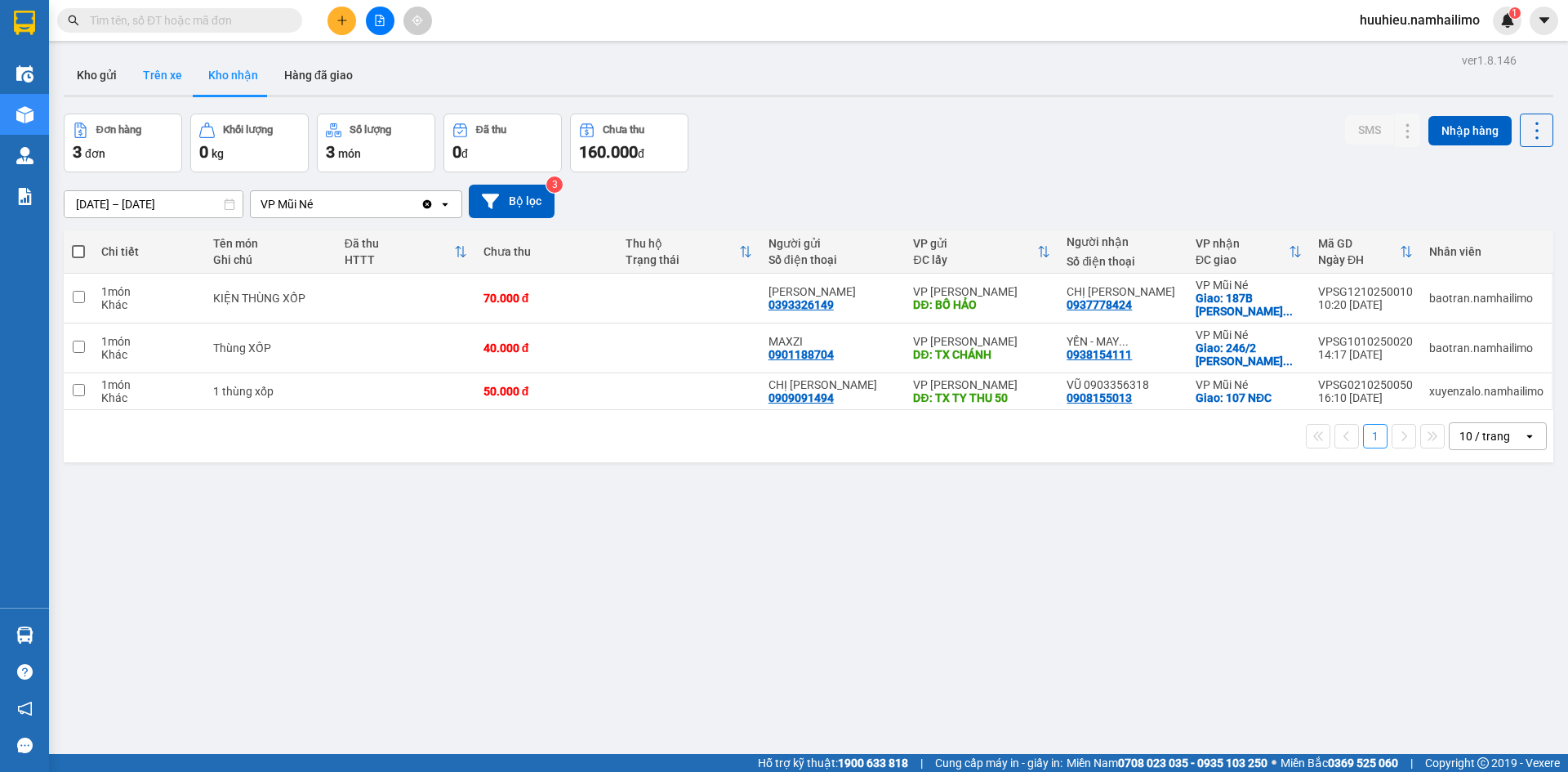
click at [157, 73] on button "Trên xe" at bounding box center [162, 74] width 66 height 39
type input "[DATE] – [DATE]"
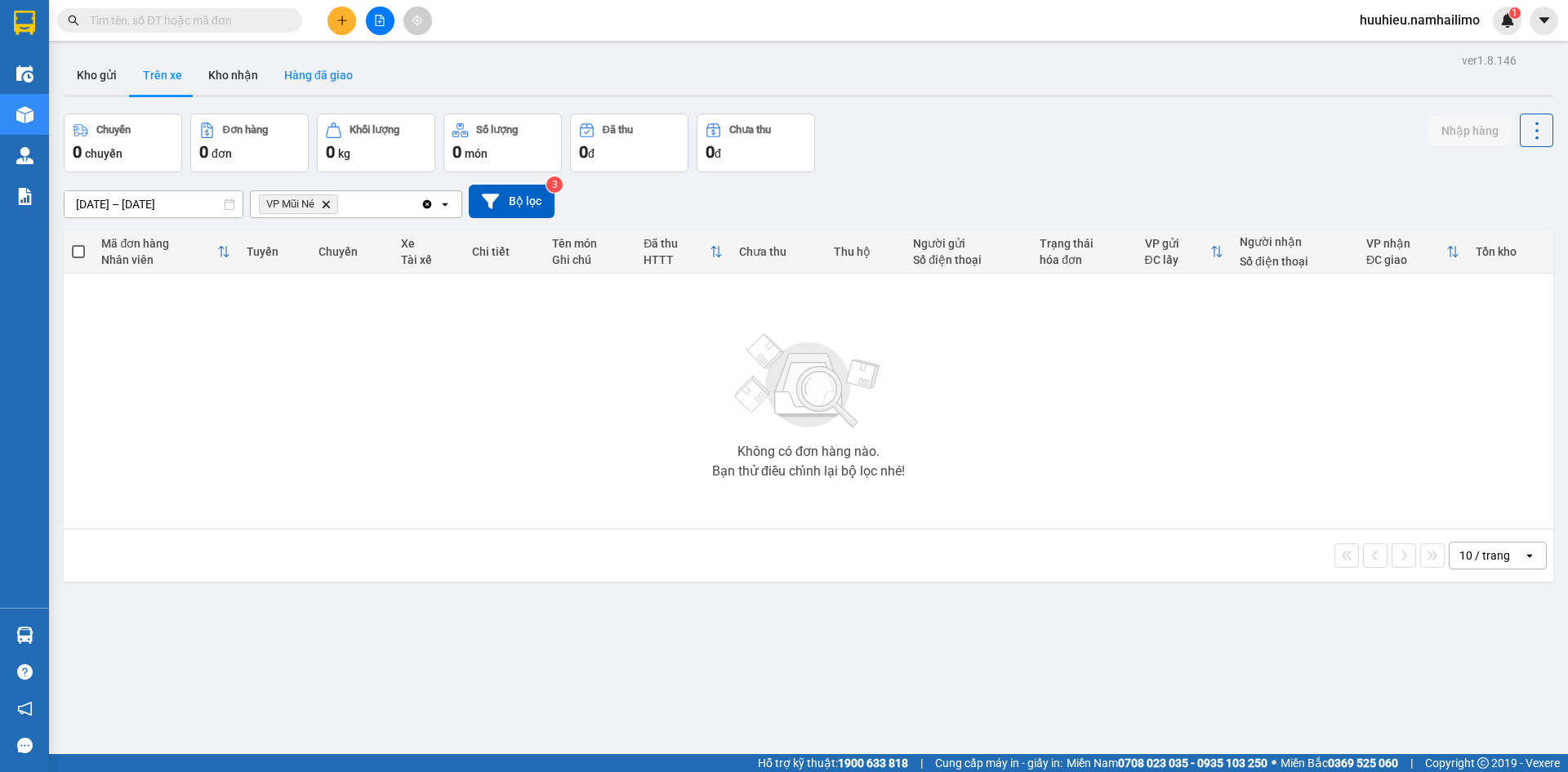
click at [338, 75] on button "Hàng đã giao" at bounding box center [319, 74] width 95 height 39
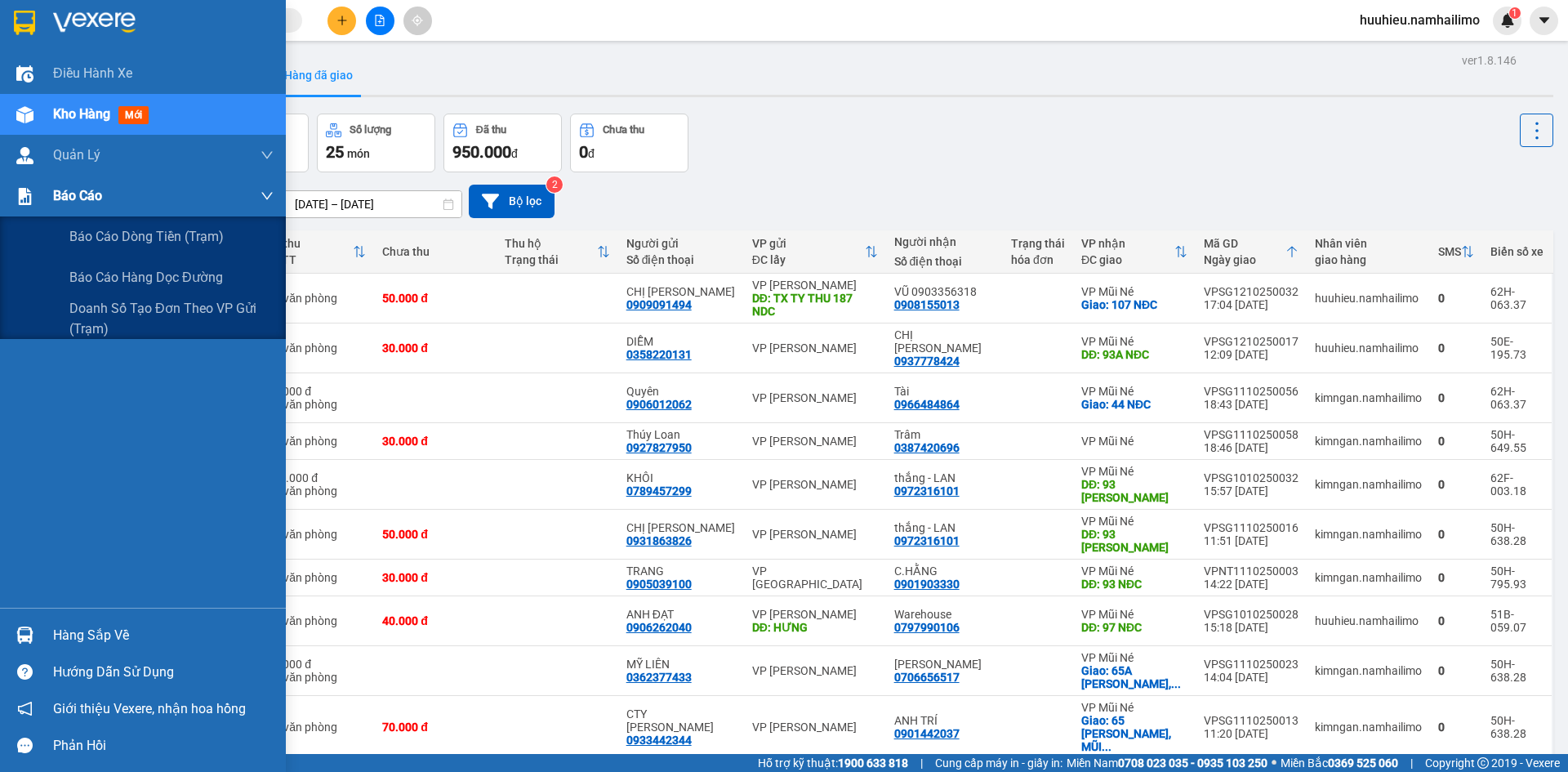
click at [68, 193] on span "Báo cáo" at bounding box center [77, 196] width 49 height 21
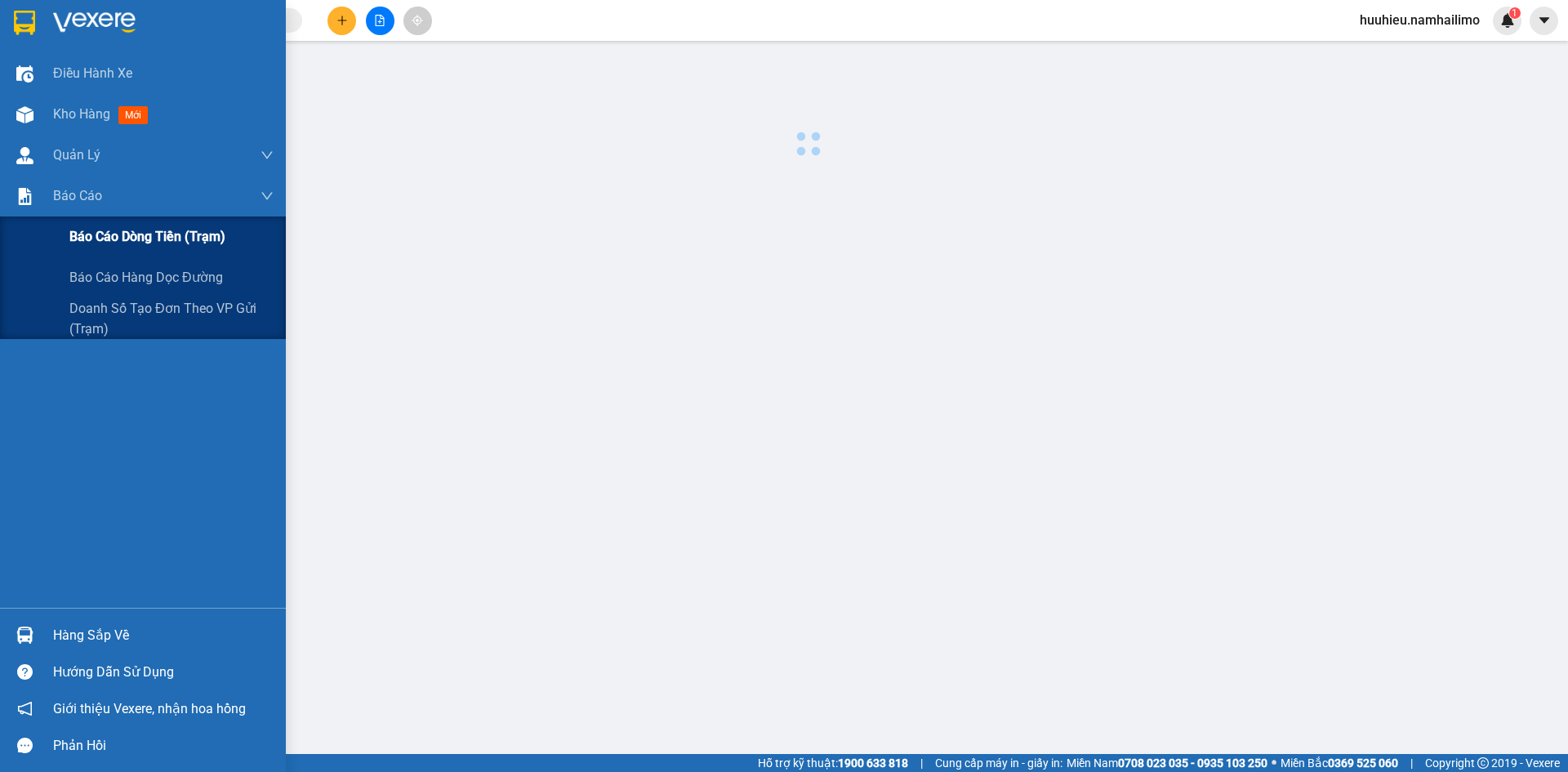
click at [85, 231] on span "Báo cáo dòng tiền (trạm)" at bounding box center [147, 237] width 156 height 21
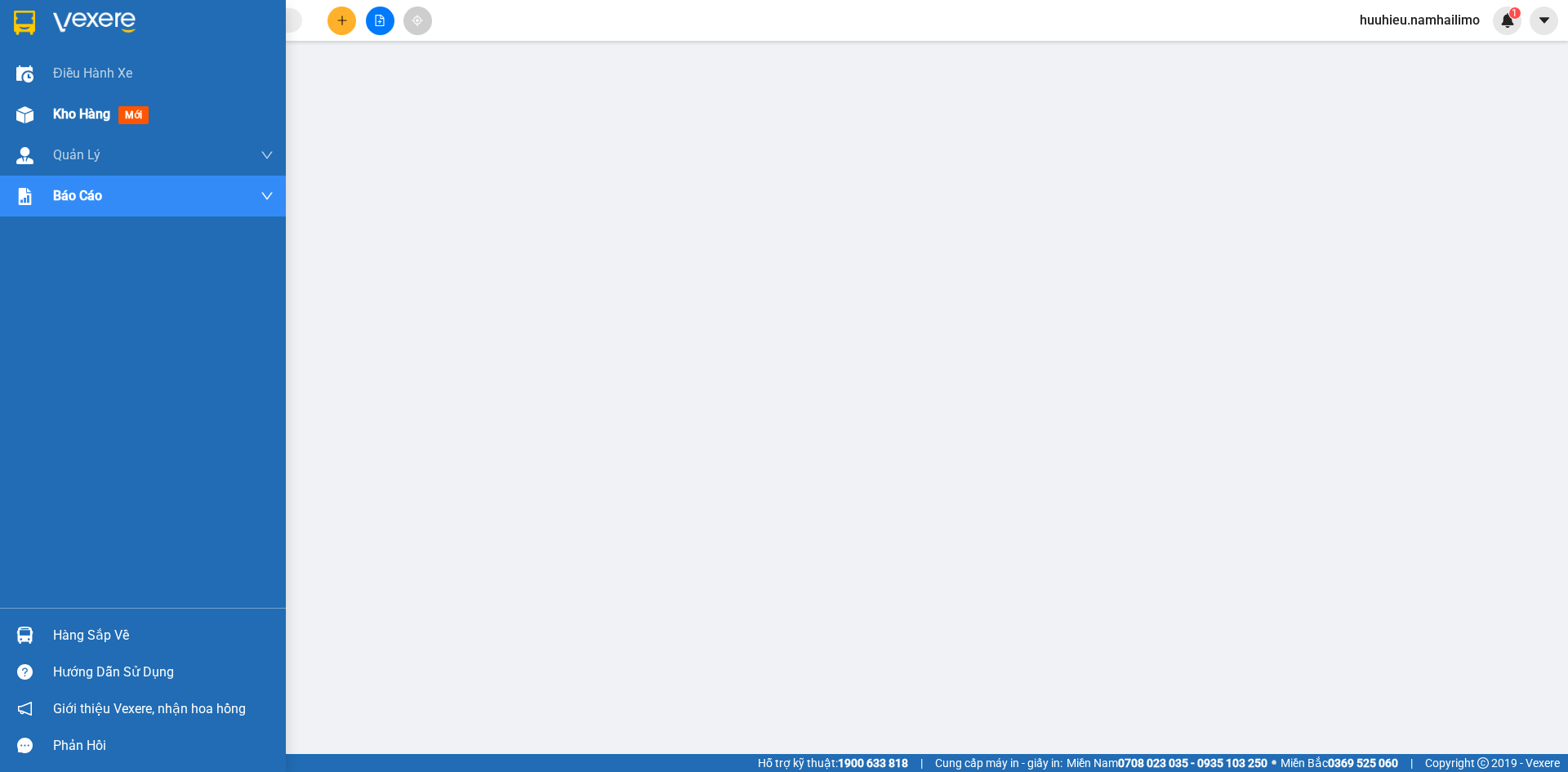
click at [68, 120] on span "Kho hàng" at bounding box center [81, 114] width 57 height 16
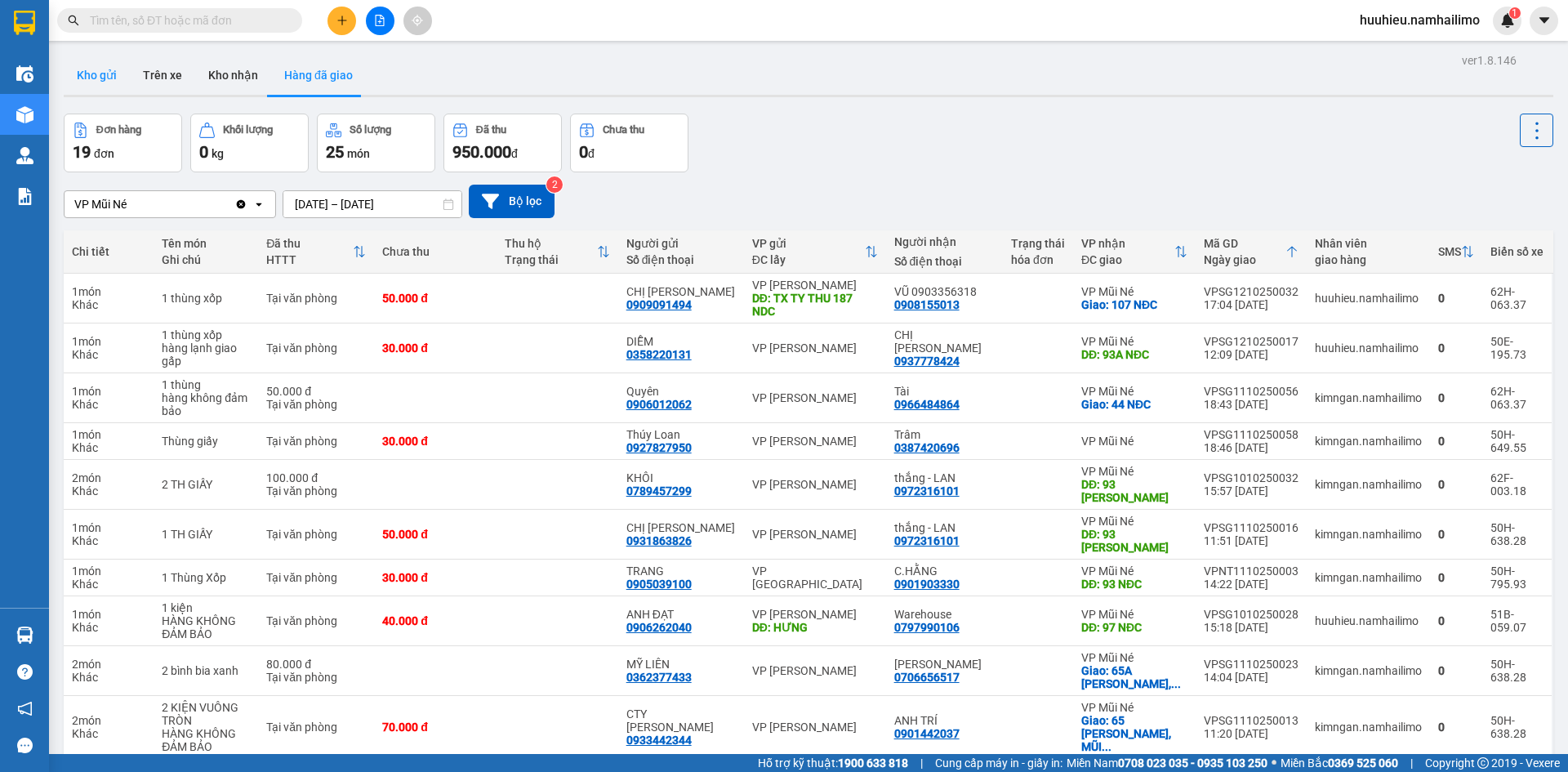
click at [106, 79] on button "Kho gửi" at bounding box center [97, 74] width 66 height 39
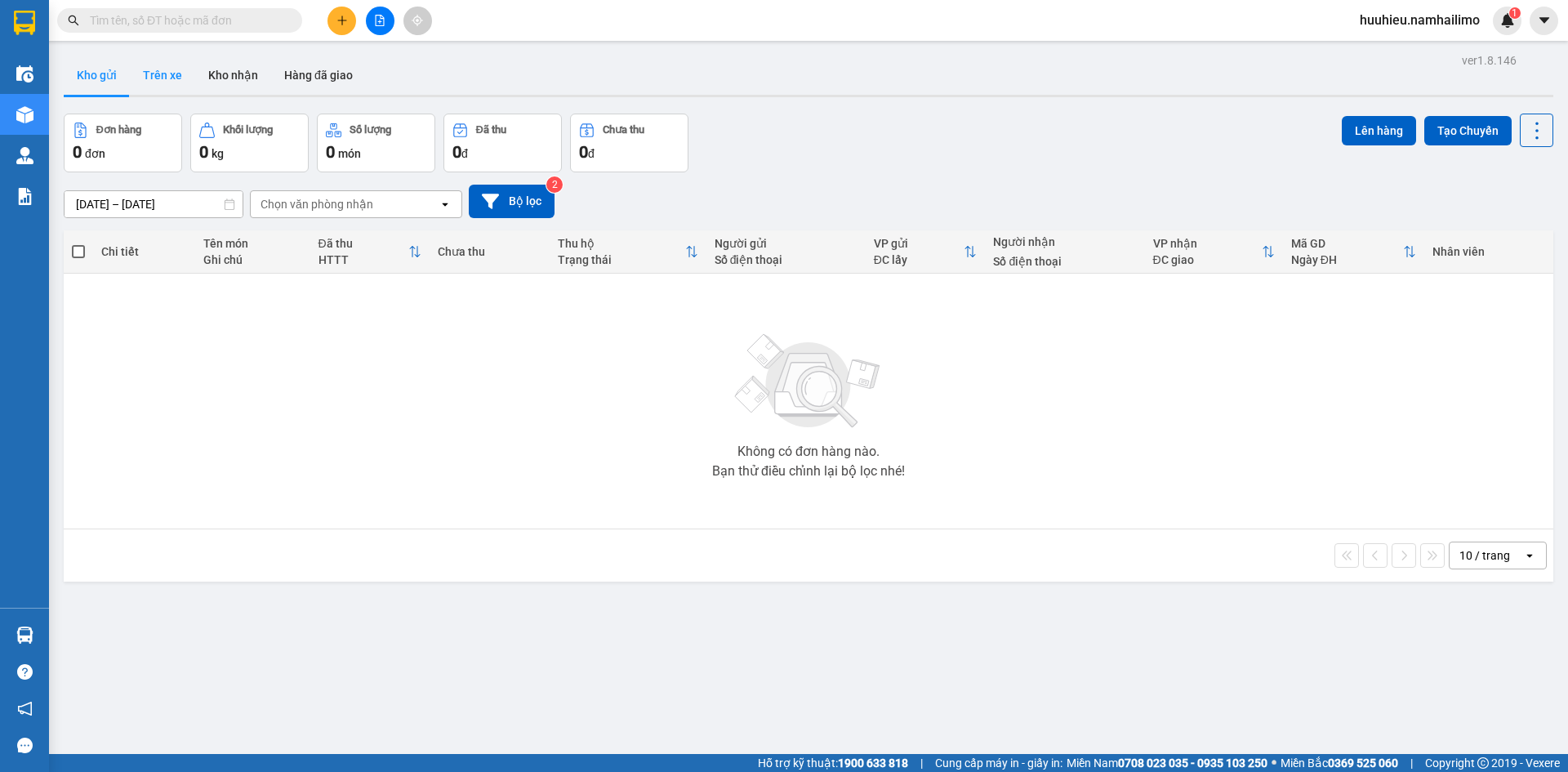
click at [167, 81] on button "Trên xe" at bounding box center [162, 74] width 66 height 39
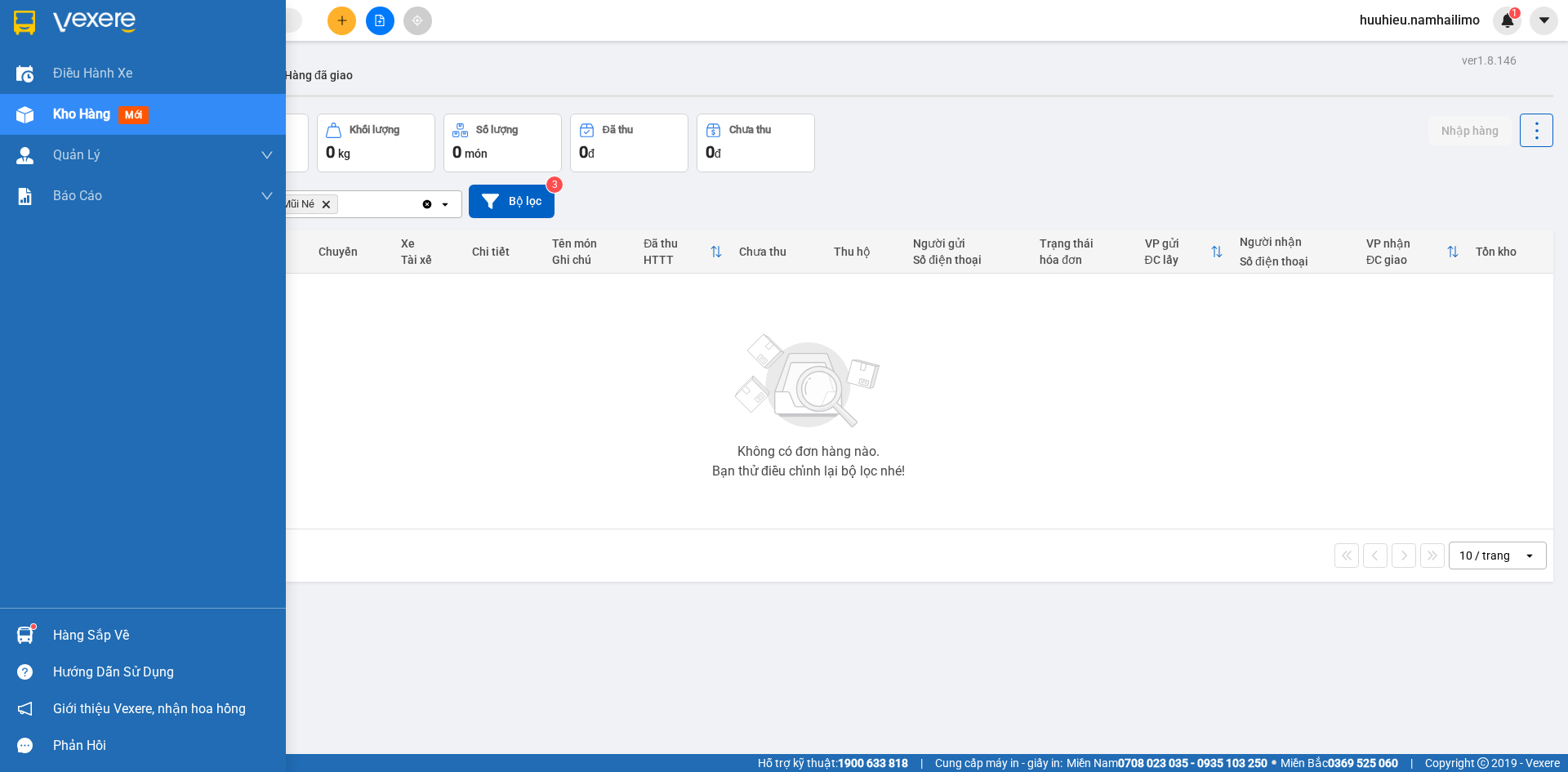
click at [54, 112] on span "Kho hàng" at bounding box center [81, 114] width 57 height 16
